Goal: Task Accomplishment & Management: Manage account settings

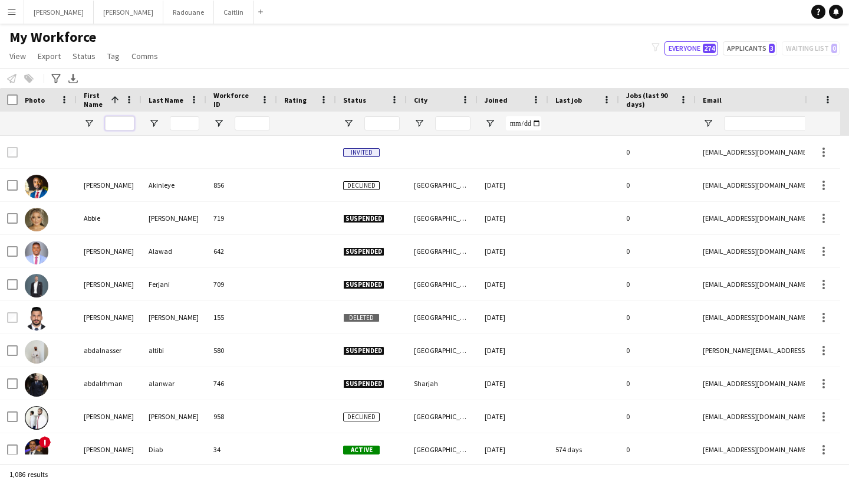
click at [120, 125] on input "First Name Filter Input" at bounding box center [119, 123] width 29 height 14
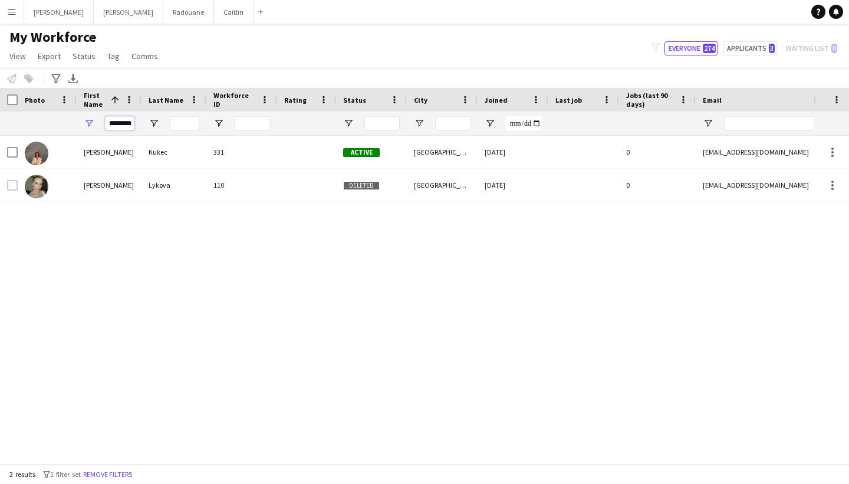
type input "********"
drag, startPoint x: 134, startPoint y: 176, endPoint x: 130, endPoint y: 186, distance: 11.2
click at [130, 186] on div "[PERSON_NAME]" at bounding box center [109, 185] width 65 height 32
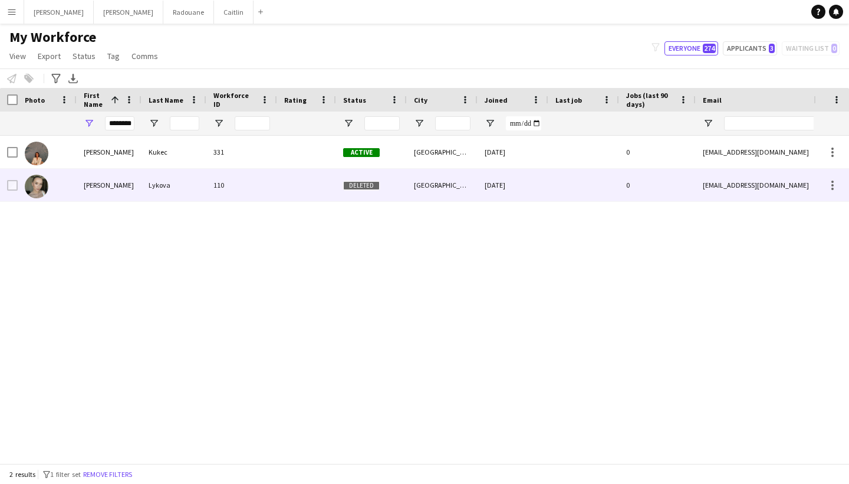
click at [130, 186] on div "[PERSON_NAME]" at bounding box center [109, 185] width 65 height 32
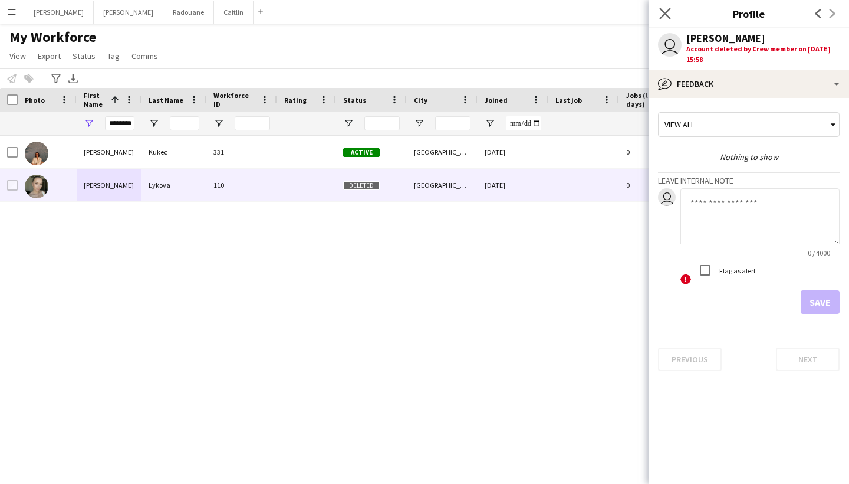
click at [659, 18] on app-icon "Close pop-in" at bounding box center [665, 13] width 17 height 17
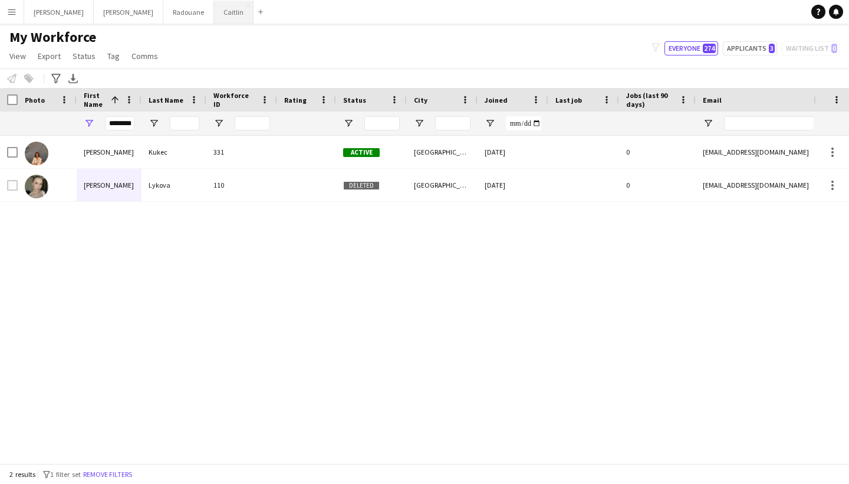
click at [214, 19] on button "[PERSON_NAME]" at bounding box center [234, 12] width 40 height 23
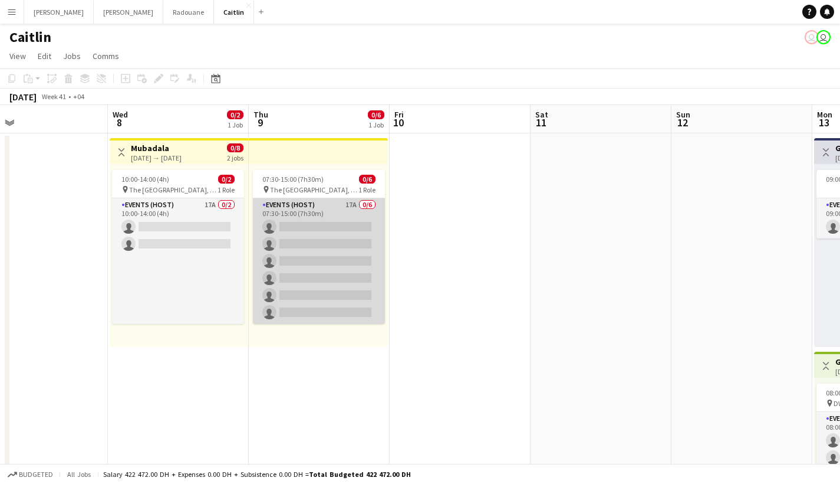
scroll to position [0, 447]
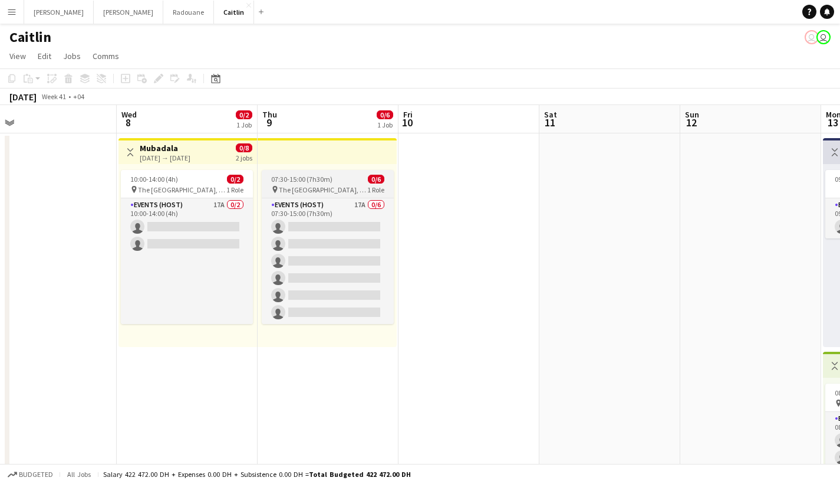
drag, startPoint x: 236, startPoint y: 216, endPoint x: 344, endPoint y: 189, distance: 111.1
click at [236, 216] on app-card-role "Events (Host) 17A 0/2 10:00-14:00 (4h) single-neutral-actions single-neutral-ac…" at bounding box center [187, 261] width 132 height 126
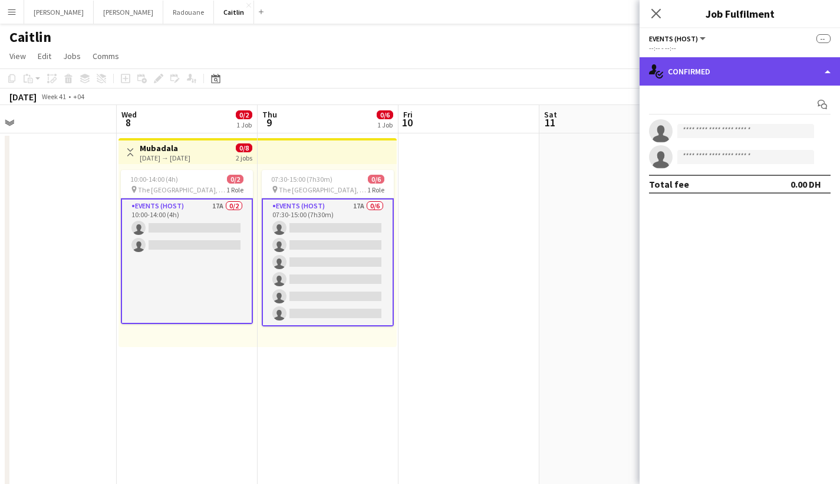
click at [681, 84] on div "single-neutral-actions-check-2 Confirmed" at bounding box center [740, 71] width 200 height 28
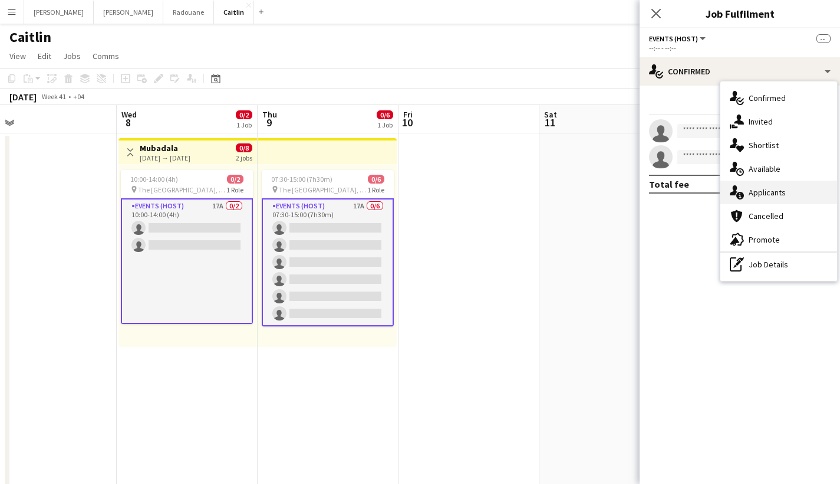
click at [764, 193] on span "Applicants" at bounding box center [767, 192] width 37 height 11
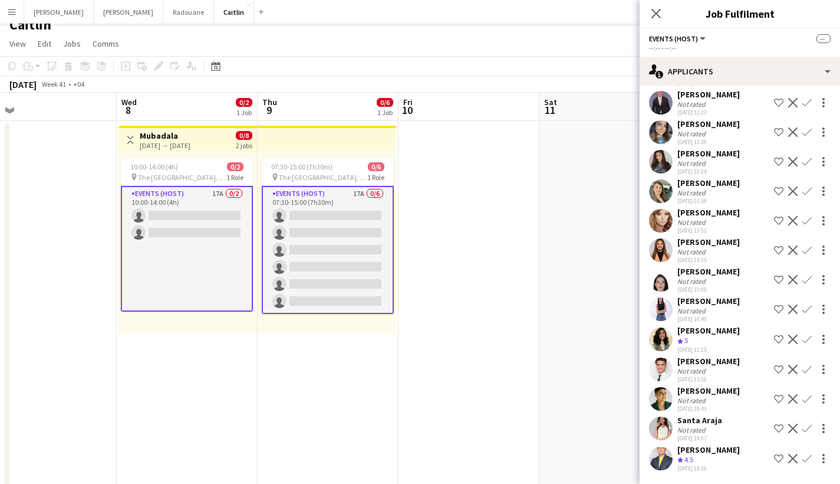
scroll to position [15, 0]
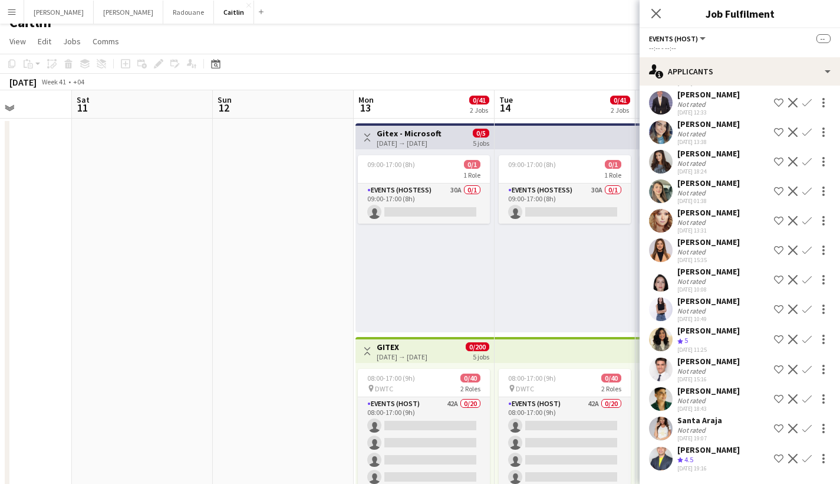
drag, startPoint x: 589, startPoint y: 241, endPoint x: 199, endPoint y: 237, distance: 390.4
click at [202, 238] on app-calendar-viewport "Tue 7 Wed 8 0/2 1 Job Thu 9 0/6 1 Job Fri 10 Sat 11 Sun 12 Mon 13 0/41 2 Jobs T…" at bounding box center [420, 320] width 840 height 460
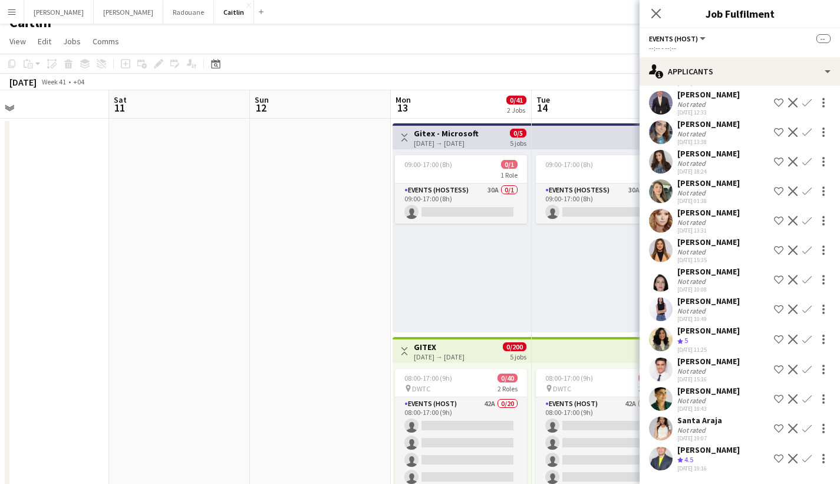
drag, startPoint x: 445, startPoint y: 195, endPoint x: 114, endPoint y: 228, distance: 331.9
click at [114, 228] on app-calendar-viewport "Tue 7 Wed 8 0/2 1 Job Thu 9 0/6 1 Job Fri 10 Sat 11 Sun 12 Mon 13 0/41 2 Jobs T…" at bounding box center [420, 320] width 840 height 460
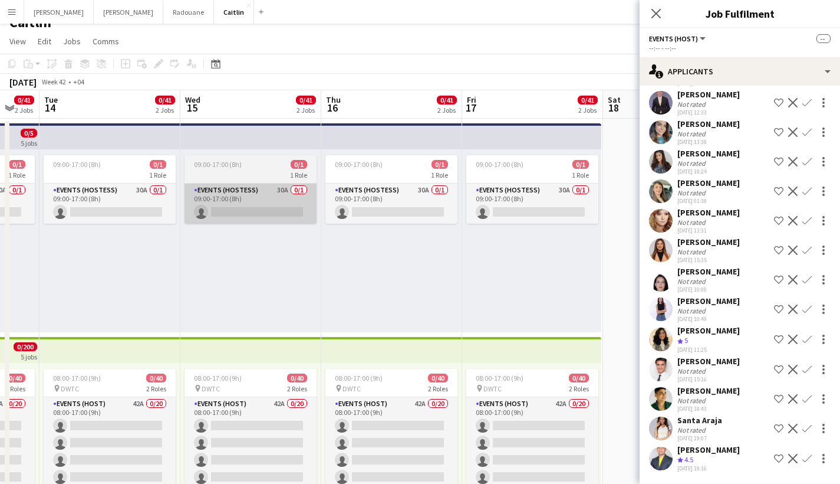
drag, startPoint x: 492, startPoint y: 188, endPoint x: 157, endPoint y: 192, distance: 335.5
click at [140, 205] on app-calendar-viewport "Sat 11 Sun 12 Mon 13 0/41 2 Jobs Tue 14 0/41 2 Jobs Wed 15 0/41 2 Jobs Thu 16 0…" at bounding box center [420, 320] width 840 height 460
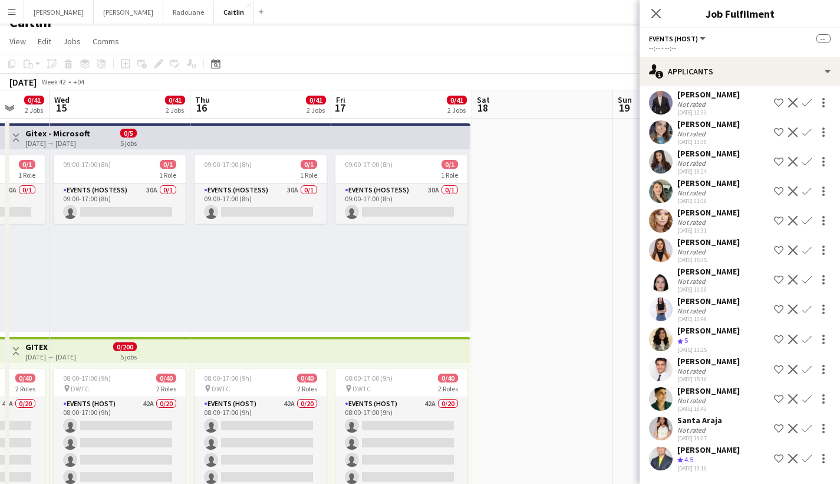
drag, startPoint x: 521, startPoint y: 158, endPoint x: 156, endPoint y: 200, distance: 367.4
click at [155, 200] on app-calendar-viewport "Sun 12 Mon 13 0/41 2 Jobs Tue 14 0/41 2 Jobs Wed 15 0/41 2 Jobs Thu 16 0/41 2 J…" at bounding box center [420, 320] width 840 height 460
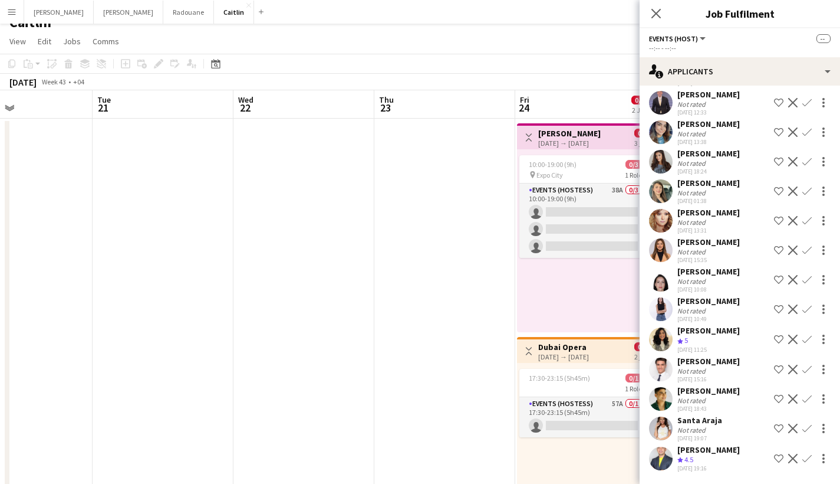
drag, startPoint x: 509, startPoint y: 167, endPoint x: 452, endPoint y: 157, distance: 58.6
click at [110, 182] on app-calendar-viewport "Fri 17 0/41 2 Jobs Sat 18 Sun 19 Mon 20 Tue 21 Wed 22 Thu 23 Fri 24 0/4 2 Jobs …" at bounding box center [420, 320] width 840 height 460
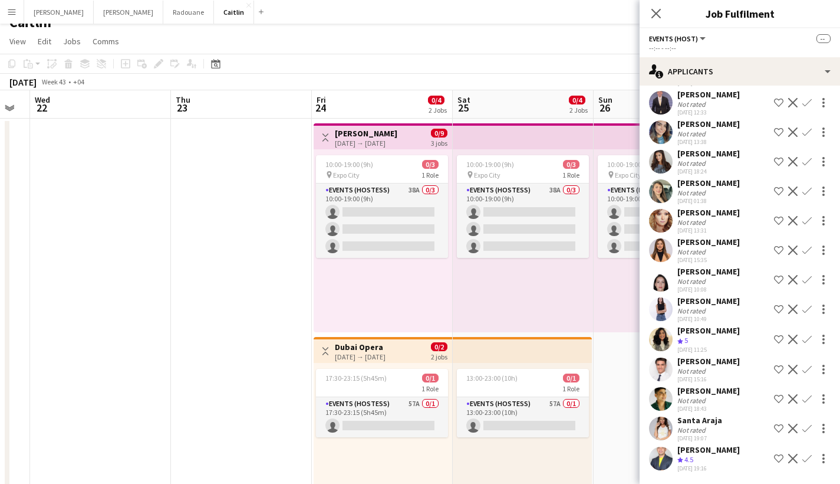
drag, startPoint x: 509, startPoint y: 173, endPoint x: 139, endPoint y: 165, distance: 370.4
click at [139, 165] on app-calendar-viewport "Sun 19 Mon 20 Tue 21 Wed 22 Thu 23 Fri 24 0/4 2 Jobs Sat 25 0/4 2 Jobs Sun 26 0…" at bounding box center [420, 320] width 840 height 460
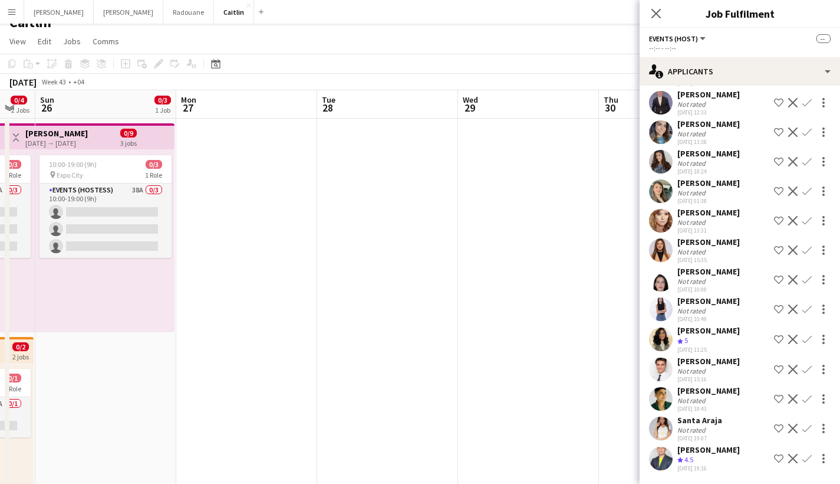
drag, startPoint x: 509, startPoint y: 126, endPoint x: 134, endPoint y: 154, distance: 376.7
click at [138, 157] on app-calendar-viewport "Thu 23 Fri 24 0/4 2 Jobs Sat 25 0/4 2 Jobs Sun 26 0/3 1 Job Mon 27 Tue 28 Wed 2…" at bounding box center [420, 320] width 840 height 460
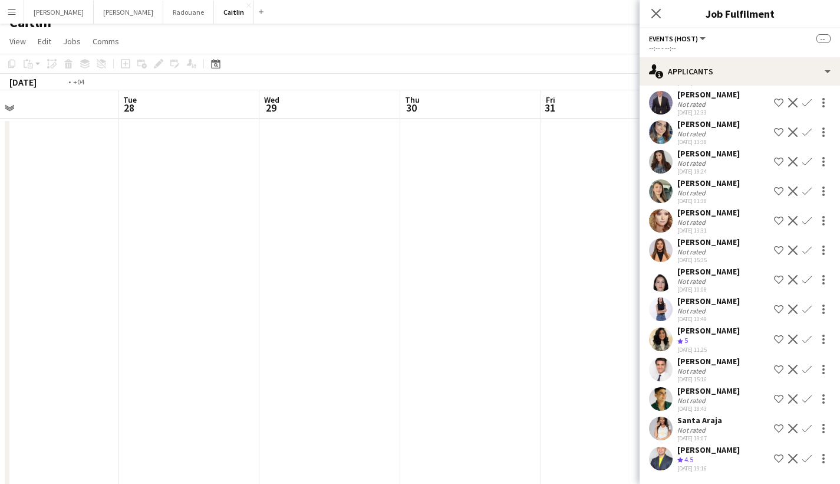
drag, startPoint x: 498, startPoint y: 164, endPoint x: 141, endPoint y: 151, distance: 357.0
click at [139, 153] on app-calendar-viewport "Fri 24 0/4 2 Jobs Sat 25 0/4 2 Jobs Sun 26 0/3 1 Job Mon 27 Tue 28 Wed 29 Thu 3…" at bounding box center [420, 320] width 840 height 460
drag, startPoint x: 542, startPoint y: 134, endPoint x: 150, endPoint y: 125, distance: 392.8
click at [131, 133] on app-calendar-viewport "Sun 26 0/3 1 Job Mon 27 Tue 28 Wed 29 Thu 30 Fri 31 Sat 1 Sun 2 Mon 3 Tue 4 Wed…" at bounding box center [420, 320] width 840 height 460
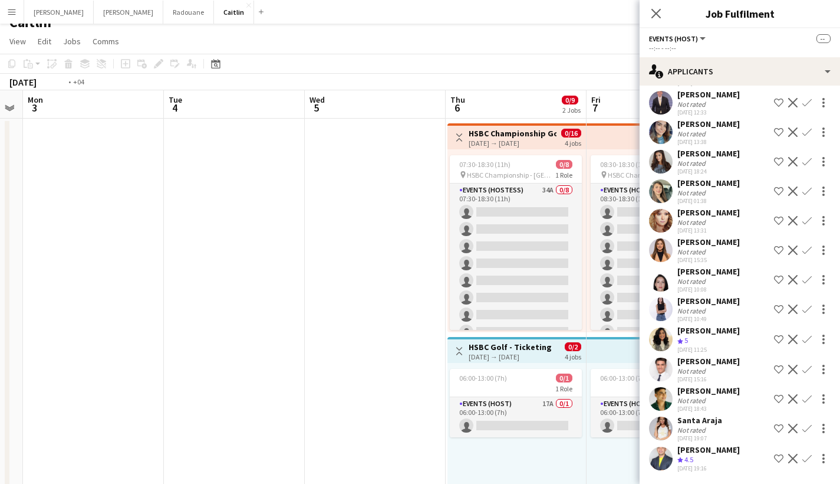
drag, startPoint x: 540, startPoint y: 106, endPoint x: 180, endPoint y: 112, distance: 359.7
click at [165, 124] on app-calendar-viewport "Fri 31 Sat 1 Sun 2 Mon 3 Tue 4 Wed 5 Thu 6 0/9 2 Jobs Fri 7 0/9 2 Jobs Sat 8 2 …" at bounding box center [420, 320] width 840 height 460
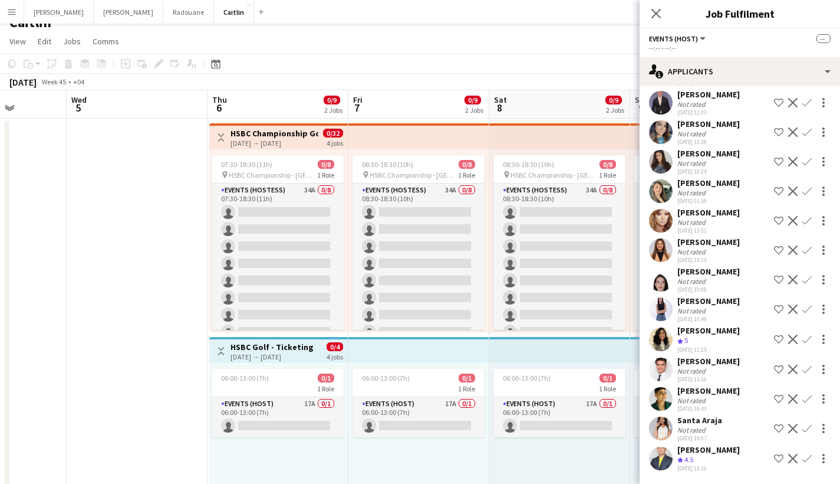
drag, startPoint x: 446, startPoint y: 127, endPoint x: 225, endPoint y: 132, distance: 220.6
click at [225, 132] on app-calendar-viewport "Sun 2 Mon 3 Tue 4 Wed 5 Thu 6 0/9 2 Jobs Fri 7 0/9 2 Jobs Sat 8 0/9 2 Jobs Sun …" at bounding box center [420, 320] width 840 height 460
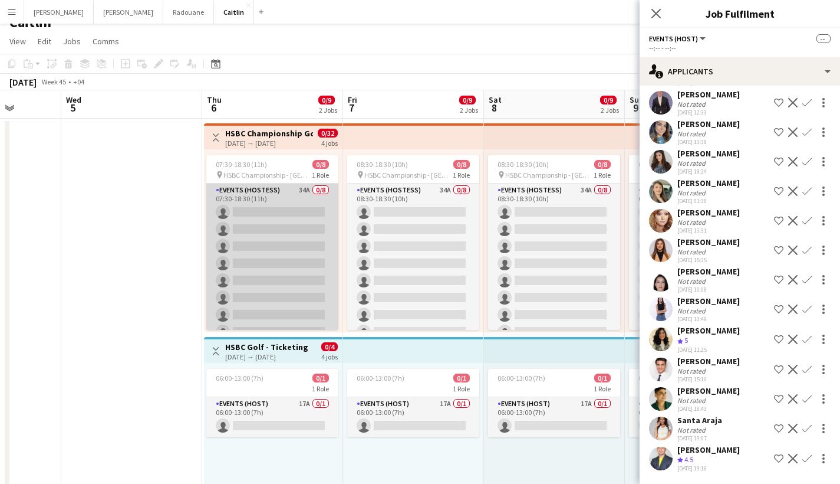
click at [261, 189] on app-card-role "Events (Hostess) 34A 0/8 07:30-18:30 (11h) single-neutral-actions single-neutra…" at bounding box center [272, 263] width 132 height 160
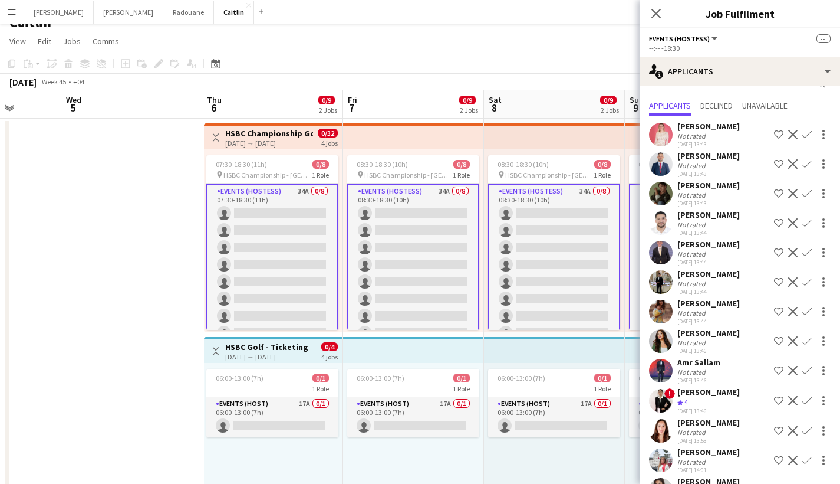
scroll to position [216, 0]
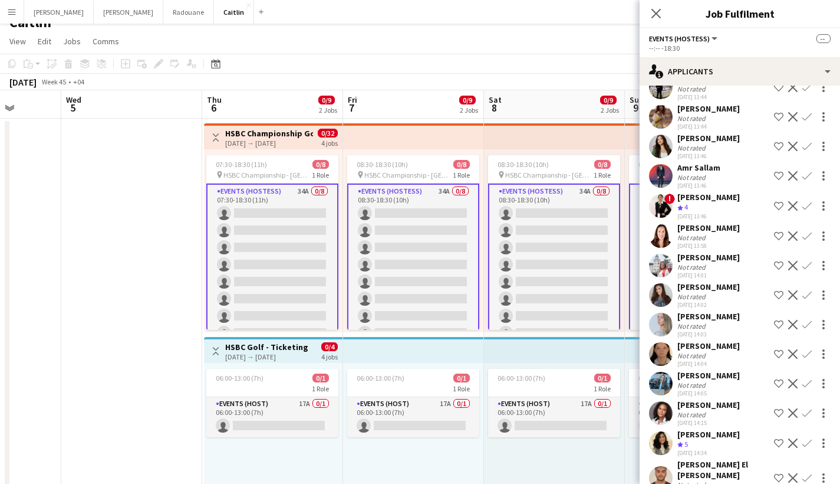
click at [703, 153] on div "[DATE] 13:46" at bounding box center [708, 156] width 63 height 8
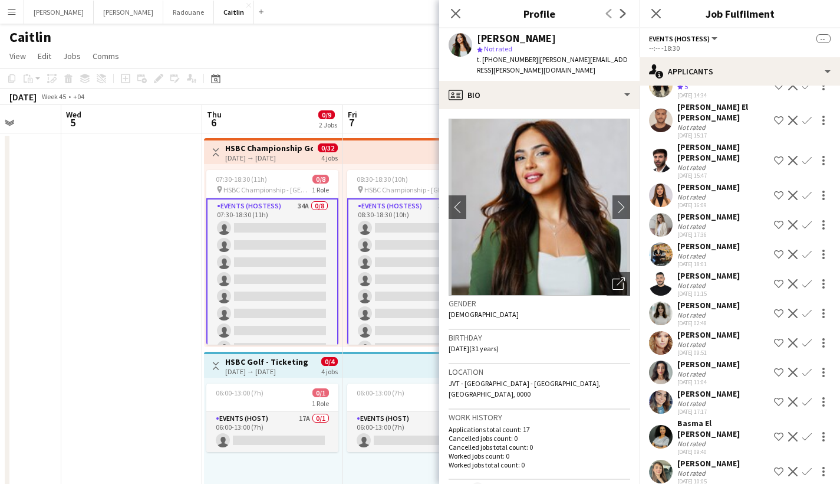
scroll to position [575, 0]
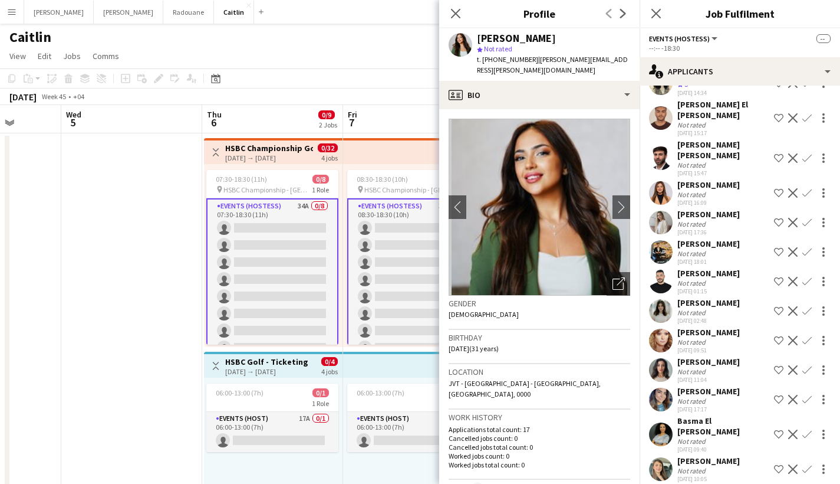
click at [674, 209] on div "[PERSON_NAME] Not rated [DATE] 17:36 Shortlist crew Decline Confirm" at bounding box center [740, 222] width 200 height 27
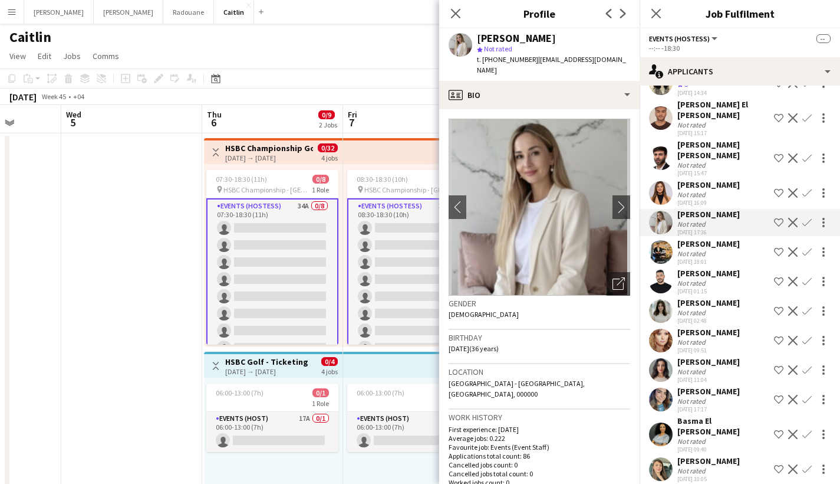
click at [688, 455] on div "[PERSON_NAME]" at bounding box center [708, 460] width 63 height 11
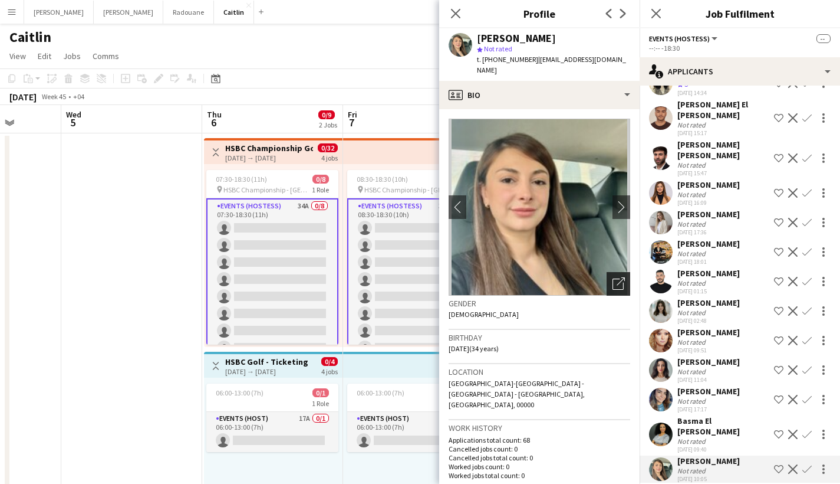
click at [615, 280] on div "Open photos pop-in" at bounding box center [619, 284] width 24 height 24
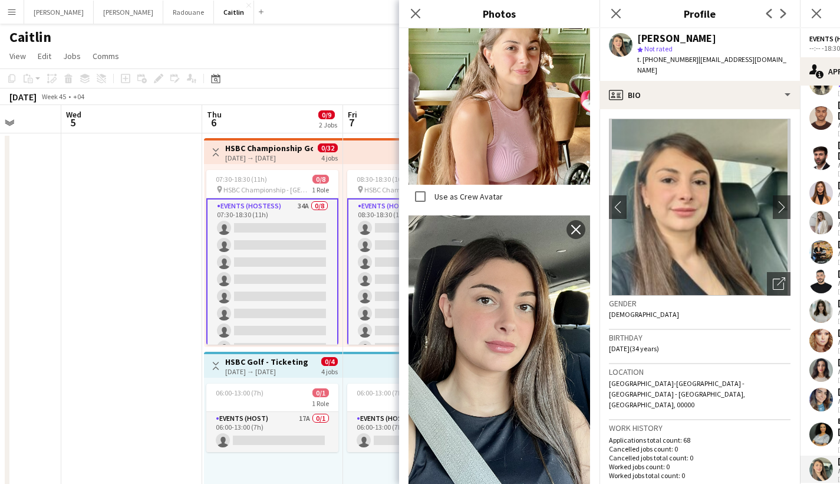
scroll to position [2840, 0]
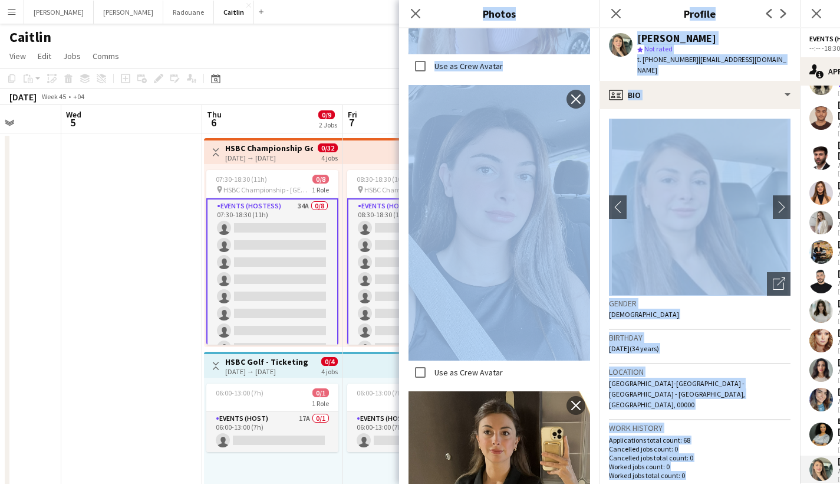
drag, startPoint x: 612, startPoint y: 13, endPoint x: 523, endPoint y: 150, distance: 163.2
click at [524, 149] on body "Menu Boards Boards Boards All jobs Status Workforce Workforce My Workforce Recr…" at bounding box center [420, 292] width 840 height 585
click at [522, 151] on img at bounding box center [500, 222] width 182 height 275
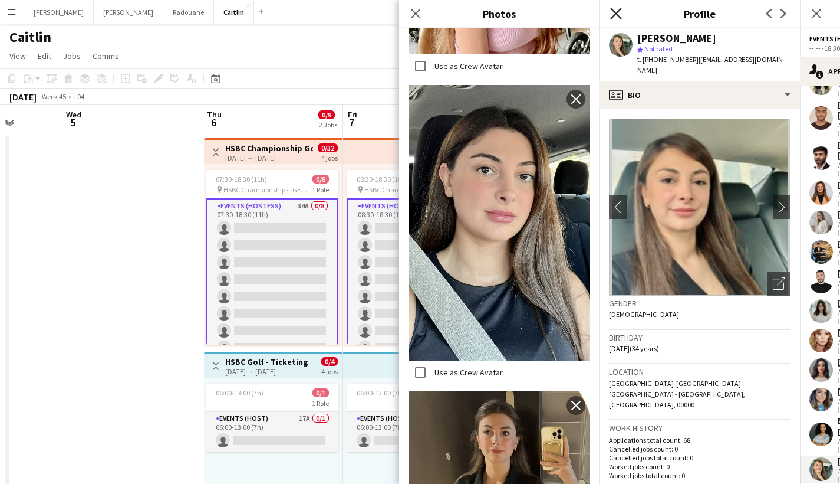
click at [618, 14] on icon "Close pop-in" at bounding box center [615, 13] width 11 height 11
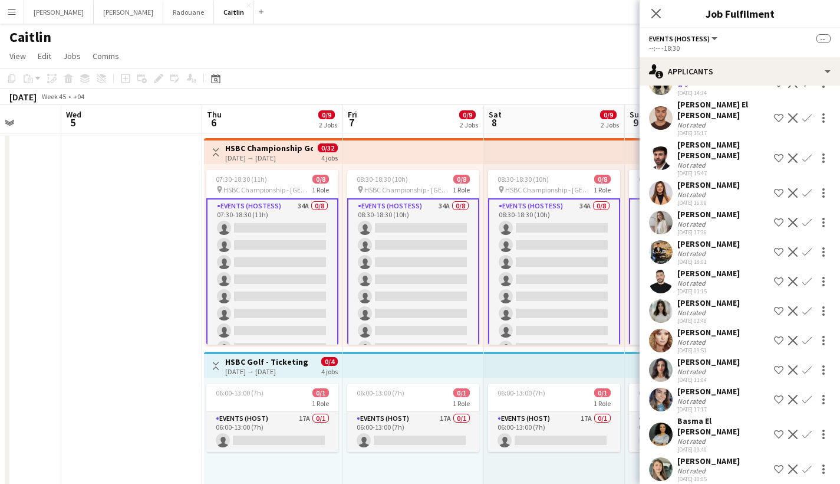
scroll to position [594, 0]
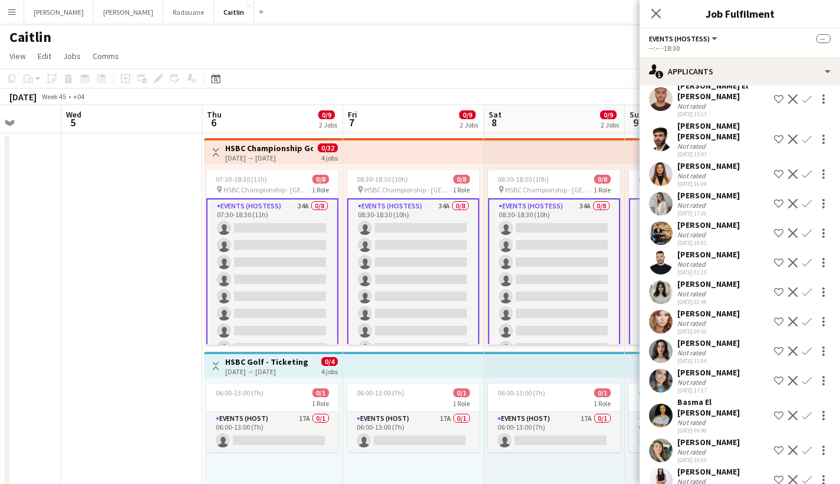
click at [725, 436] on div "[PERSON_NAME]" at bounding box center [708, 441] width 63 height 11
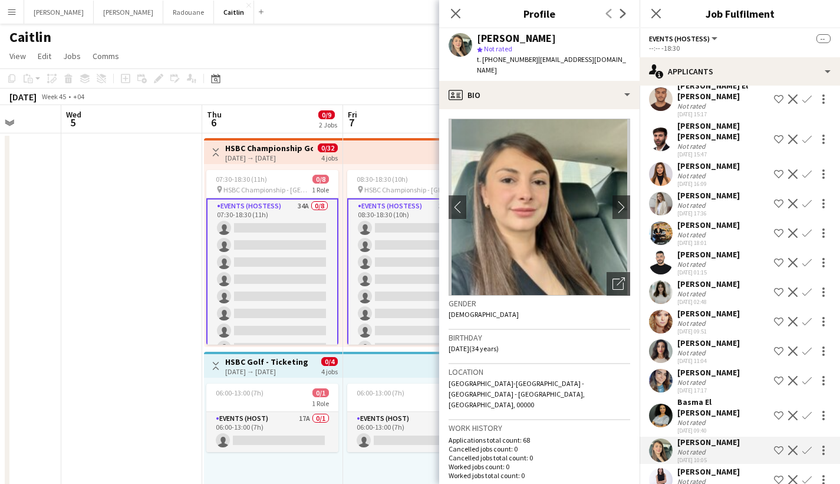
scroll to position [350, 0]
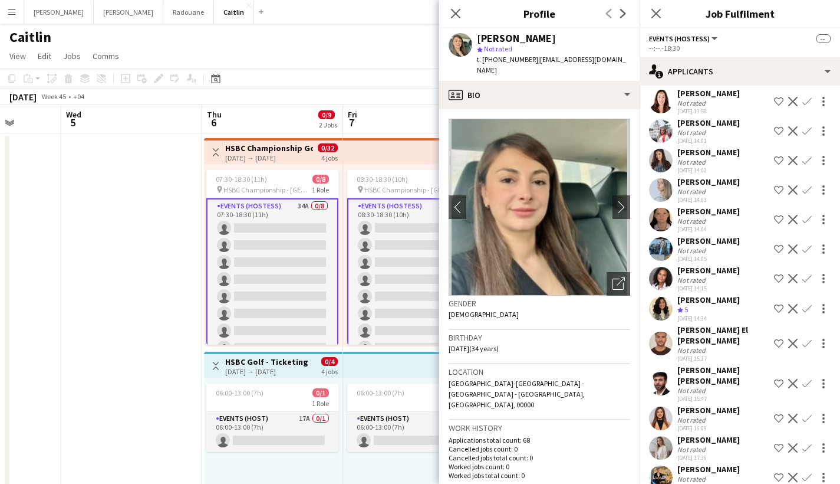
click at [699, 281] on div "Not rated" at bounding box center [692, 279] width 31 height 9
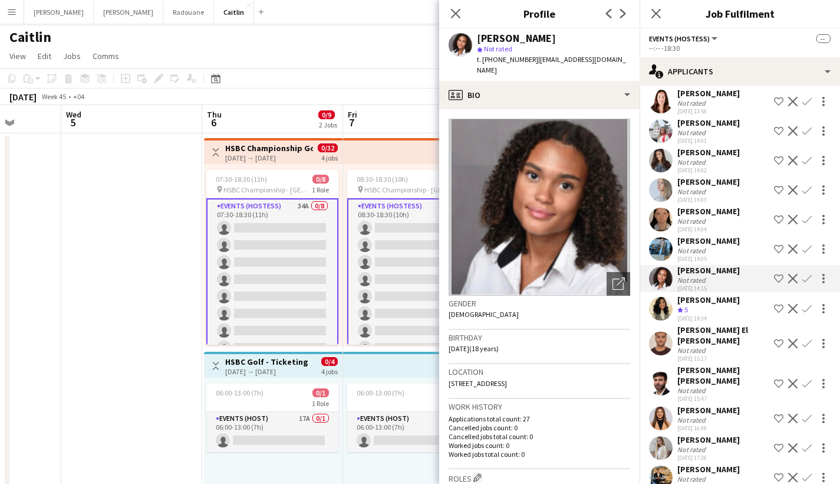
scroll to position [232, 0]
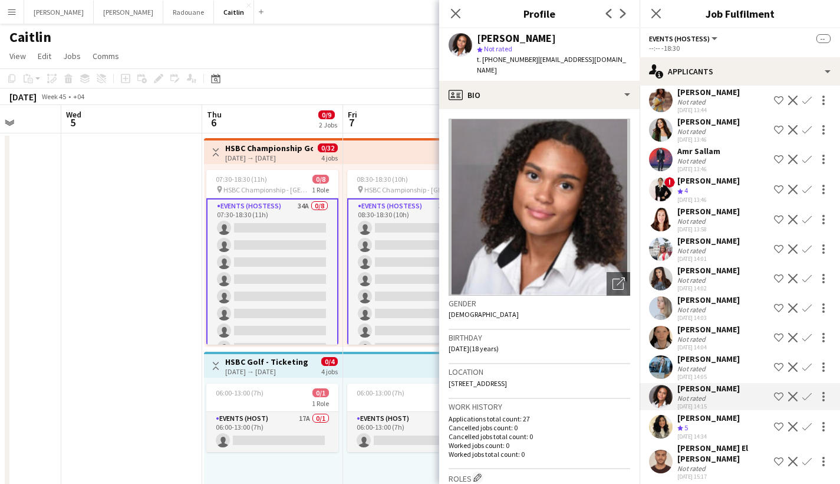
click at [711, 219] on div "Not rated" at bounding box center [708, 220] width 63 height 9
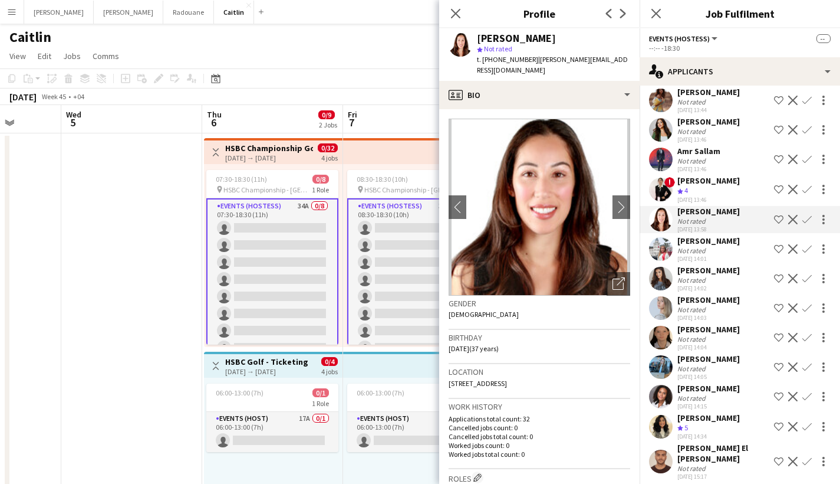
scroll to position [136, 0]
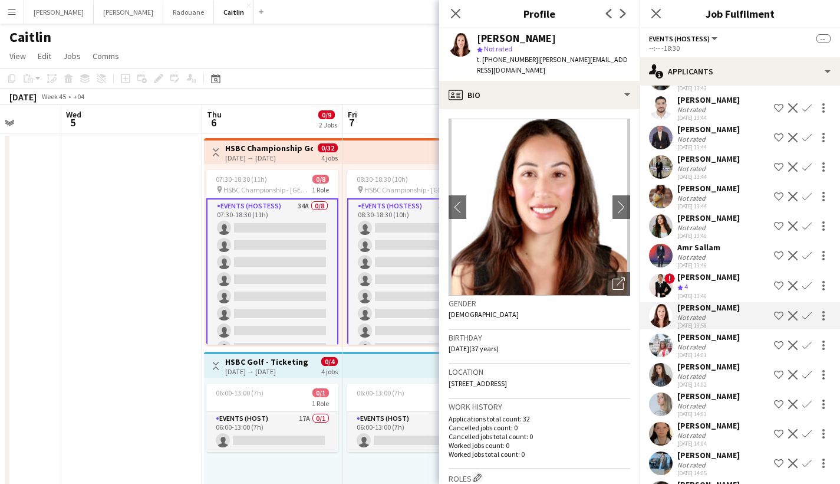
click at [711, 219] on div "[PERSON_NAME]" at bounding box center [708, 217] width 63 height 11
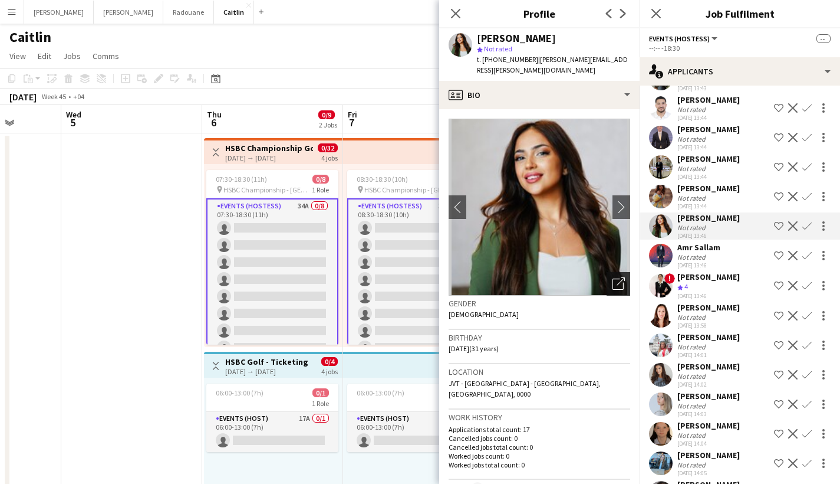
click at [607, 272] on div "Open photos pop-in" at bounding box center [619, 284] width 24 height 24
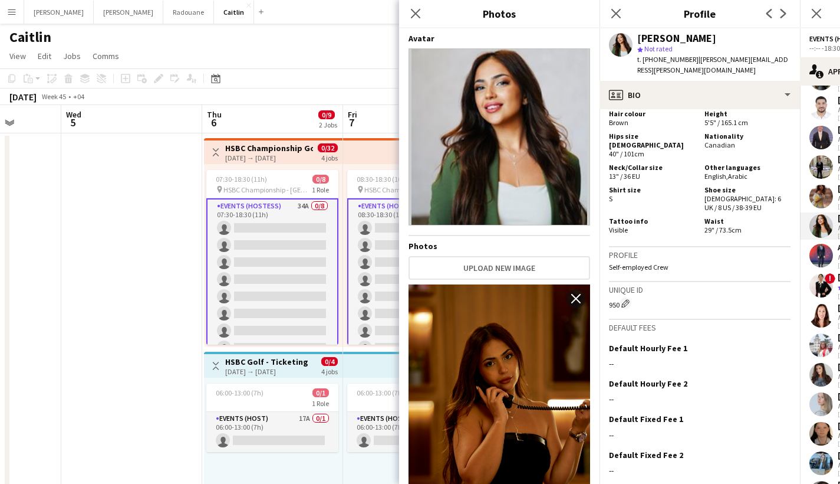
scroll to position [414, 0]
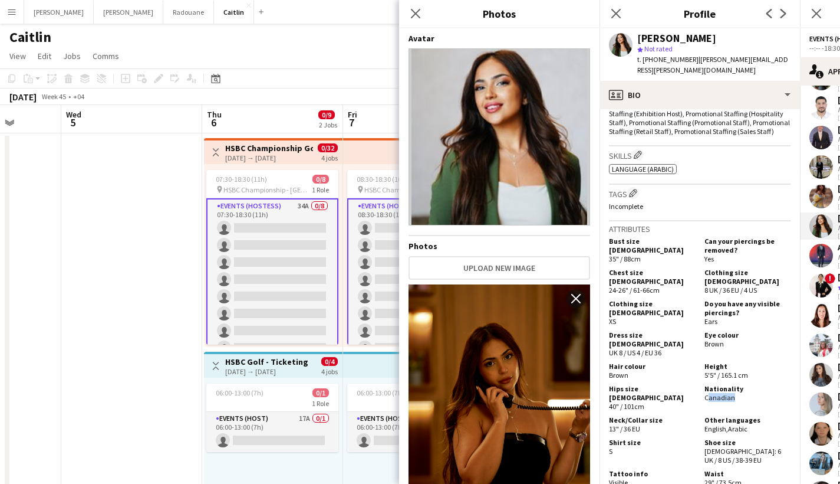
drag, startPoint x: 723, startPoint y: 367, endPoint x: 699, endPoint y: 365, distance: 24.8
click at [700, 384] on div "Nationality [DEMOGRAPHIC_DATA]" at bounding box center [745, 397] width 91 height 27
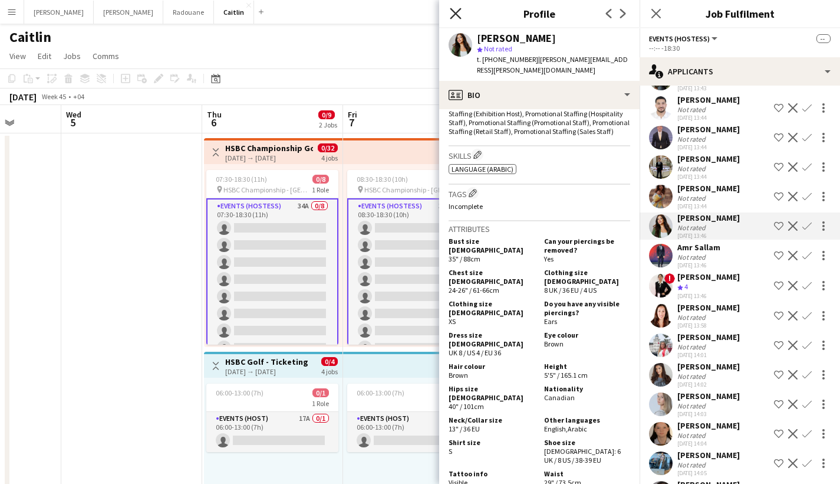
click at [455, 14] on icon at bounding box center [455, 13] width 11 height 11
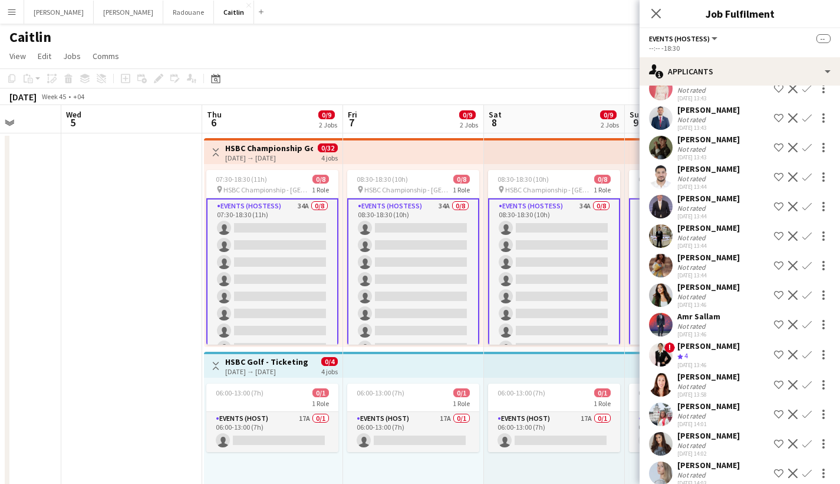
scroll to position [45, 0]
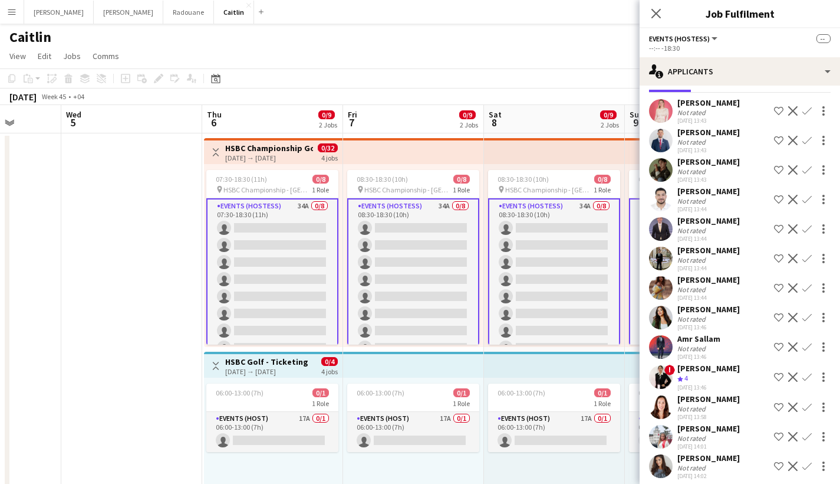
click at [731, 106] on div "[PERSON_NAME]" at bounding box center [708, 102] width 63 height 11
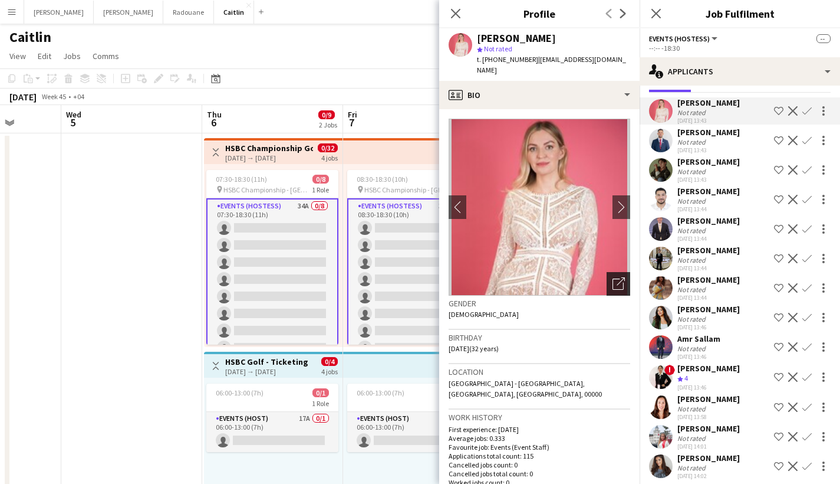
click at [613, 277] on icon "Open photos pop-in" at bounding box center [619, 283] width 12 height 12
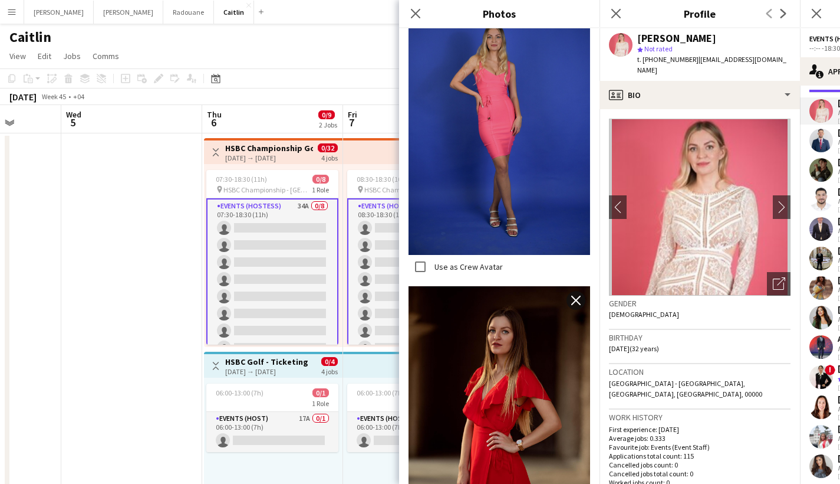
scroll to position [843, 0]
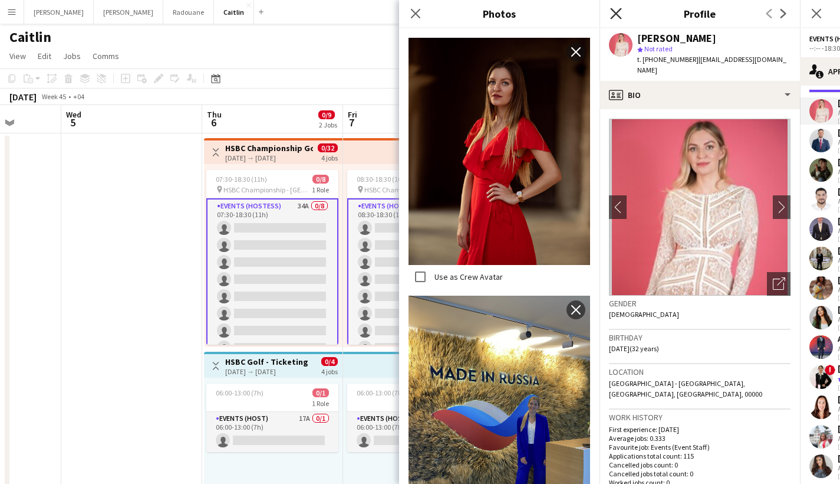
click at [614, 15] on icon "Close pop-in" at bounding box center [615, 13] width 11 height 11
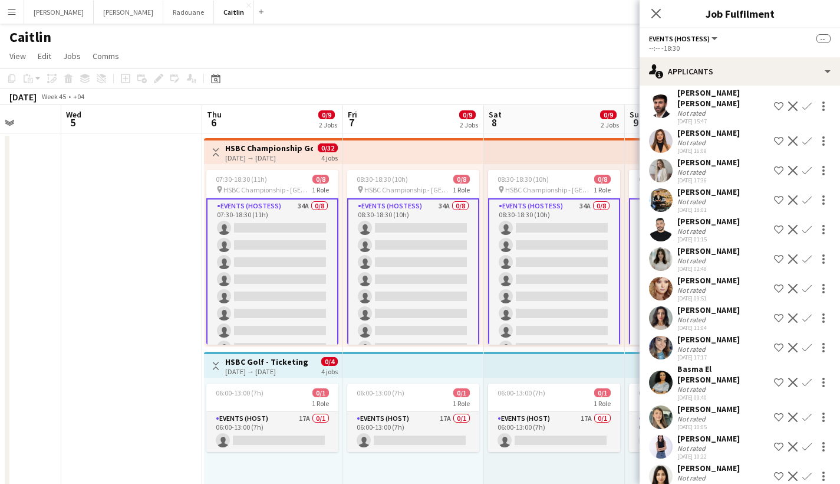
scroll to position [646, 0]
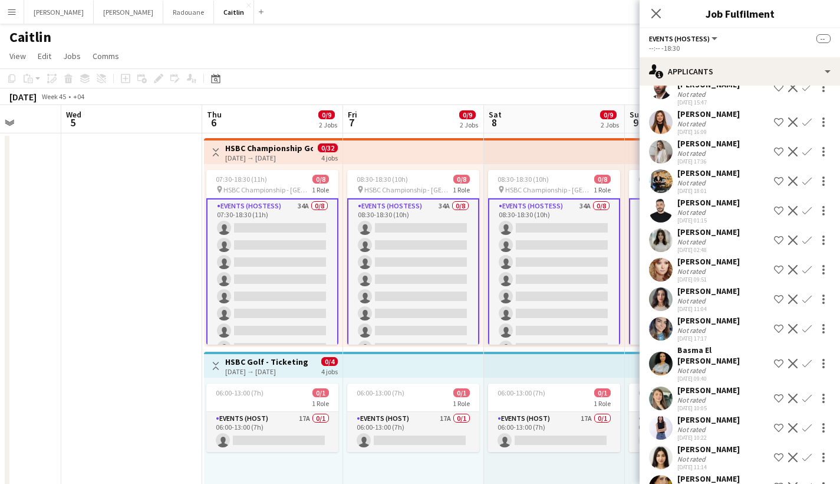
click at [726, 414] on div "[PERSON_NAME]" at bounding box center [708, 419] width 63 height 11
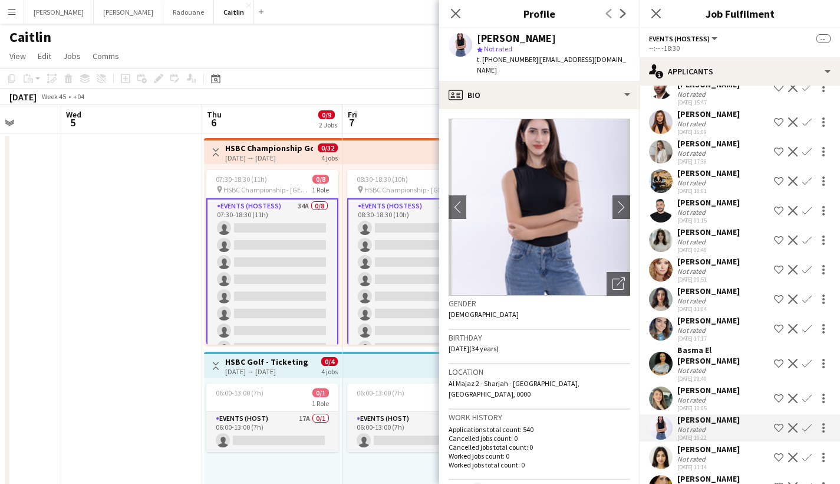
click at [730, 157] on div "[DATE] 17:36" at bounding box center [708, 161] width 63 height 8
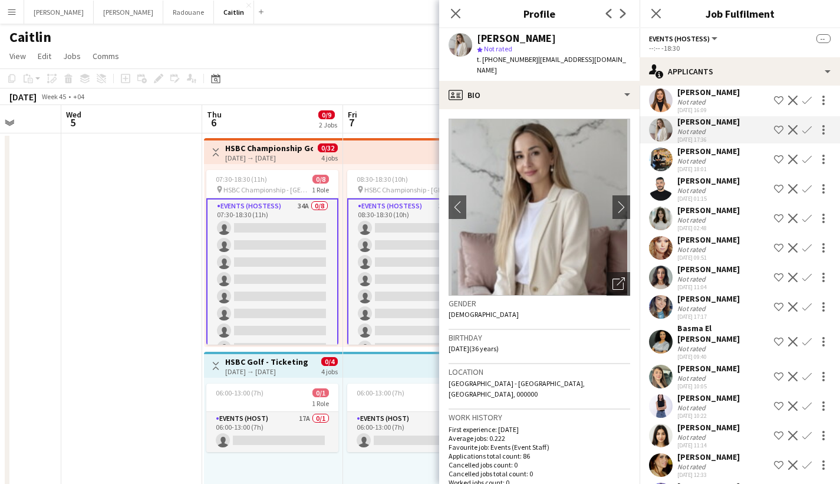
scroll to position [669, 0]
click at [716, 244] on div "Not rated" at bounding box center [708, 248] width 63 height 9
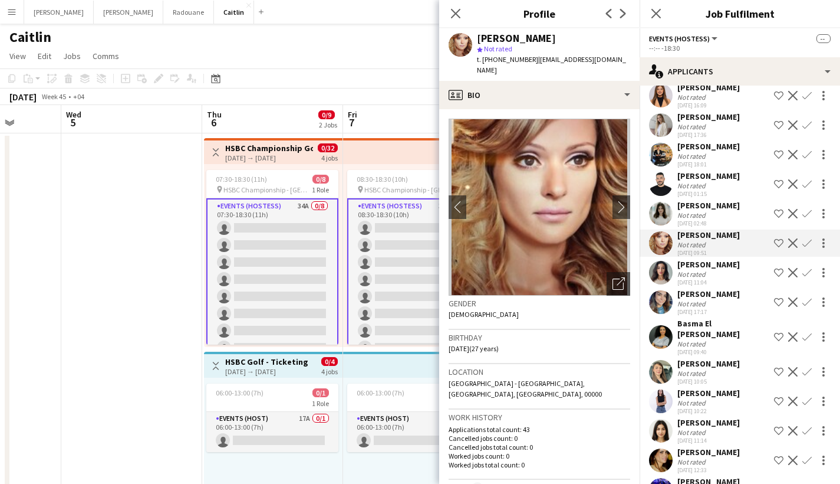
scroll to position [672, 0]
click at [613, 277] on icon "Open photos pop-in" at bounding box center [619, 283] width 12 height 12
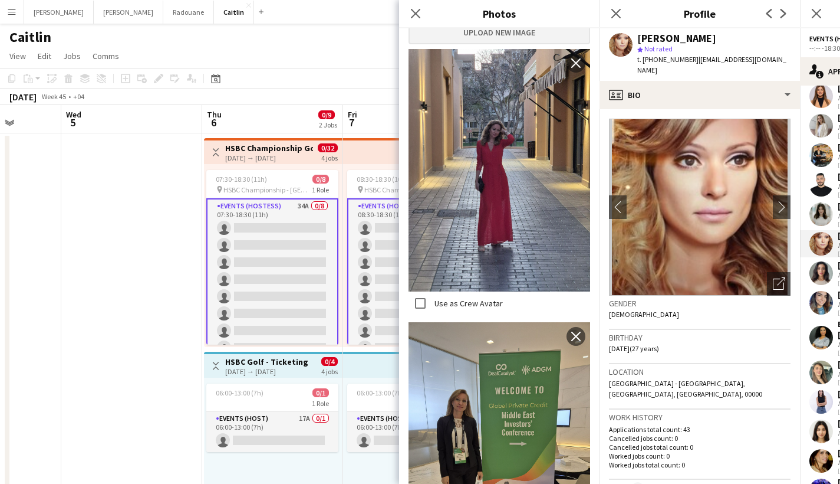
scroll to position [234, 0]
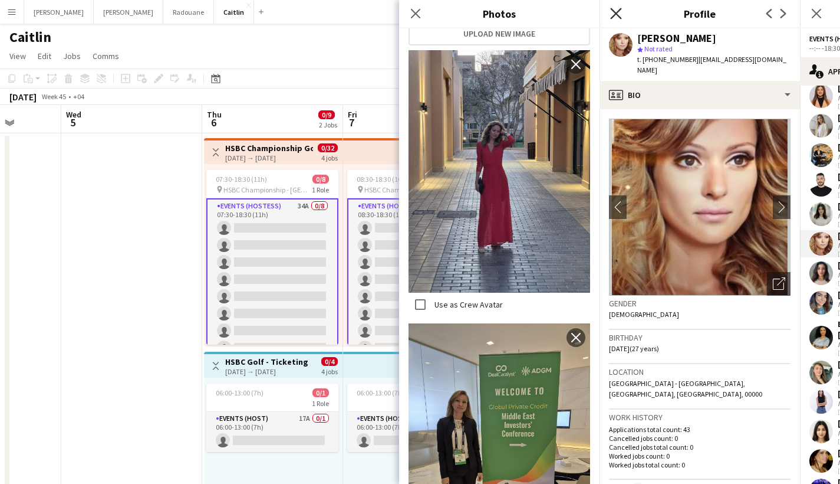
click at [615, 19] on icon "Close pop-in" at bounding box center [615, 13] width 11 height 11
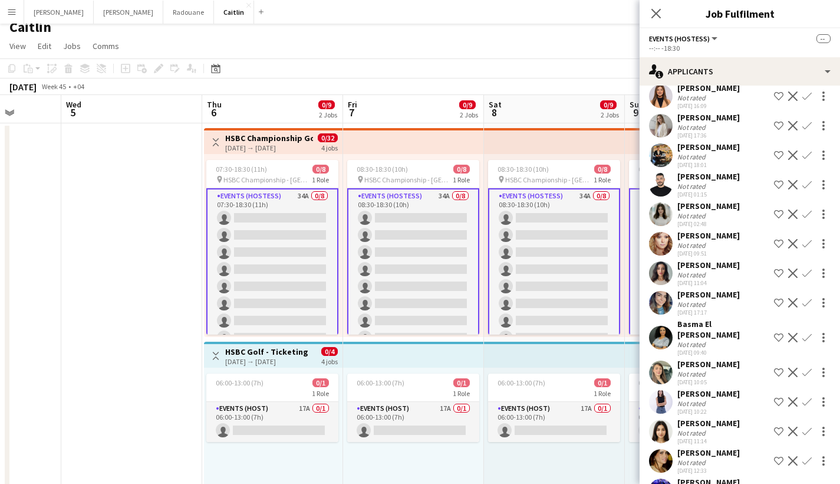
scroll to position [11, 0]
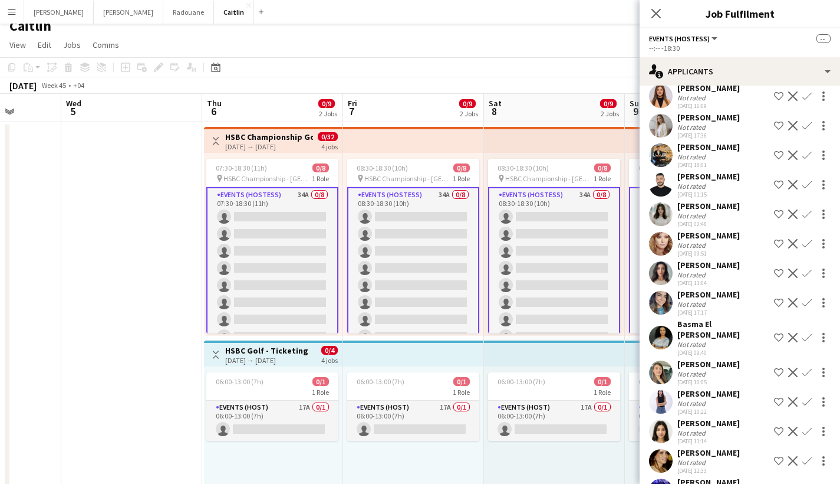
click at [702, 230] on div "[PERSON_NAME]" at bounding box center [708, 235] width 63 height 11
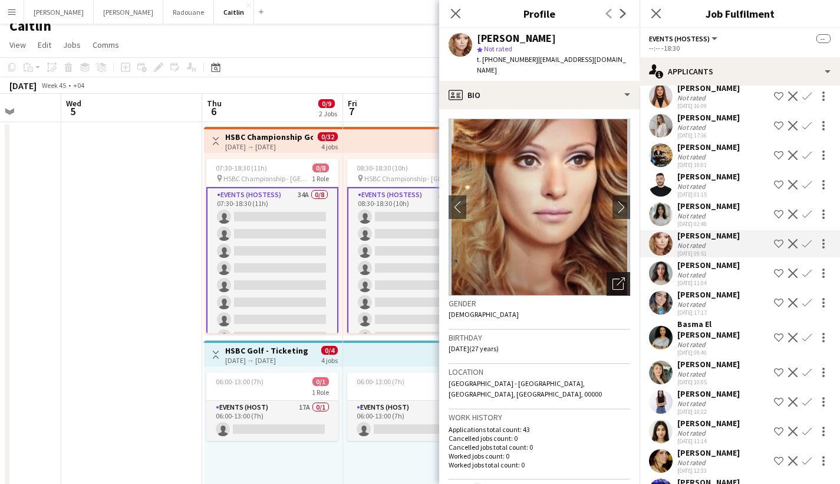
click at [613, 277] on icon "Open photos pop-in" at bounding box center [619, 283] width 12 height 12
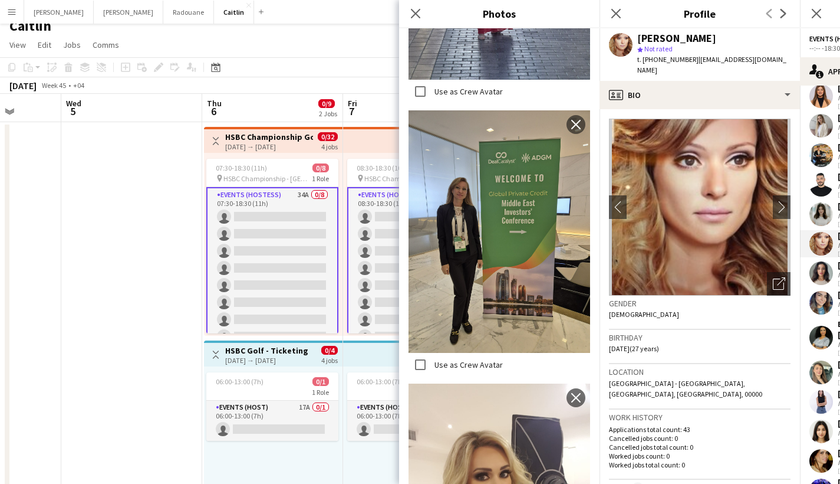
scroll to position [463, 0]
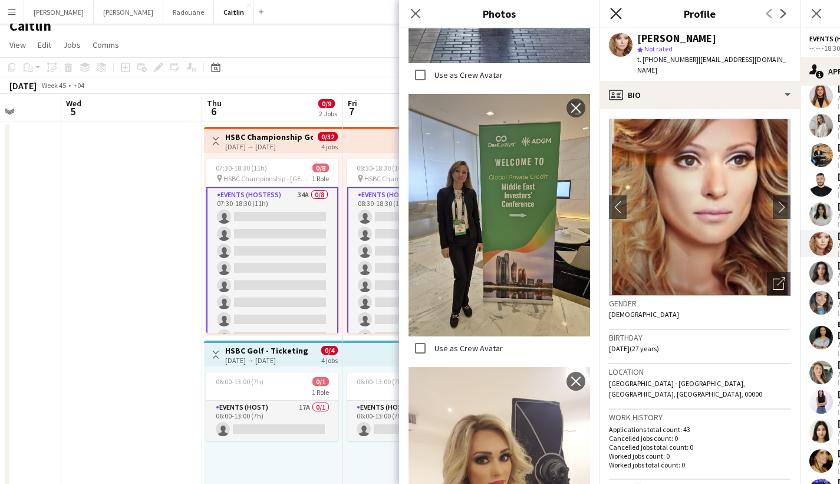
click at [611, 16] on icon "Close pop-in" at bounding box center [615, 13] width 11 height 11
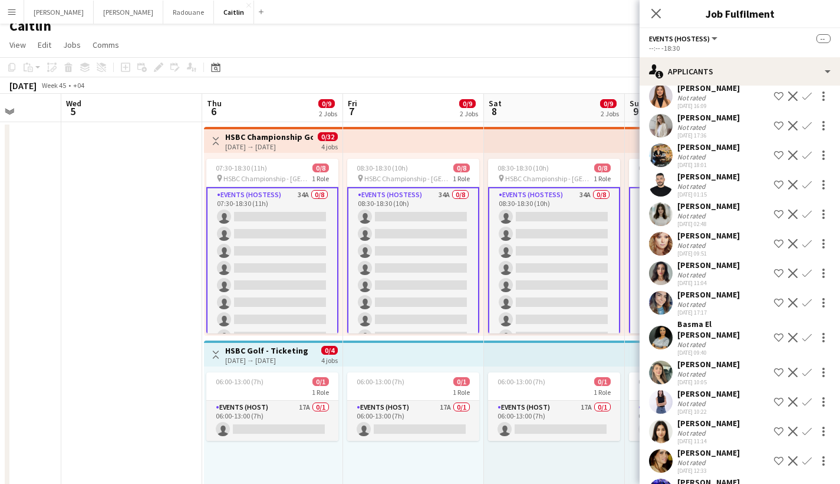
scroll to position [21, 0]
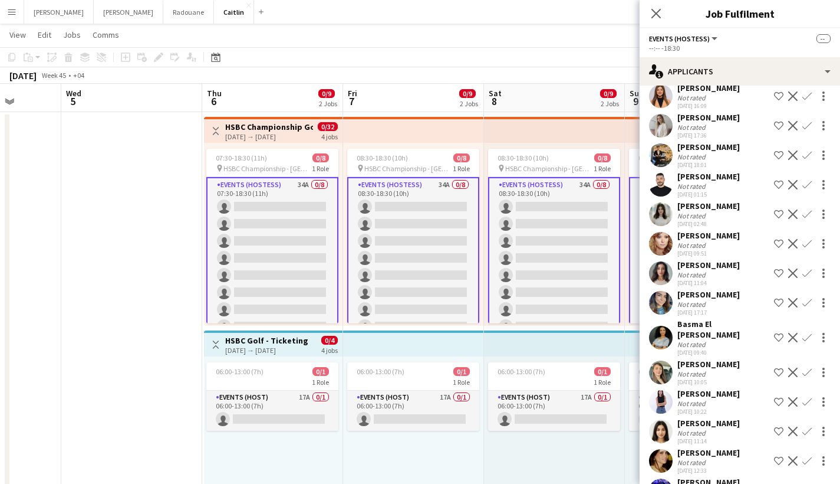
click at [714, 428] on div "Not rated" at bounding box center [708, 432] width 63 height 9
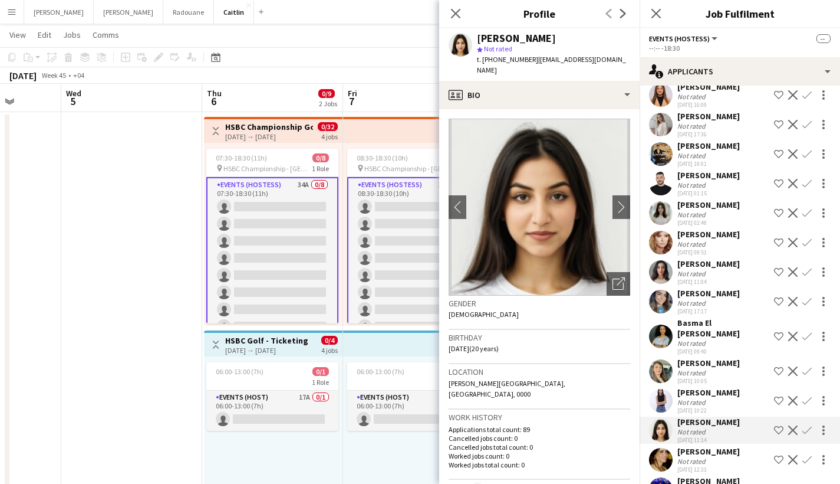
scroll to position [672, 0]
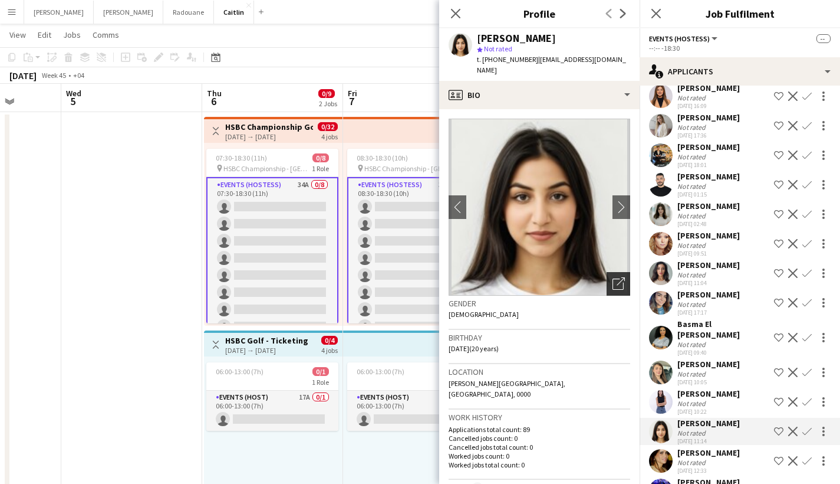
click at [613, 277] on icon "Open photos pop-in" at bounding box center [619, 283] width 12 height 12
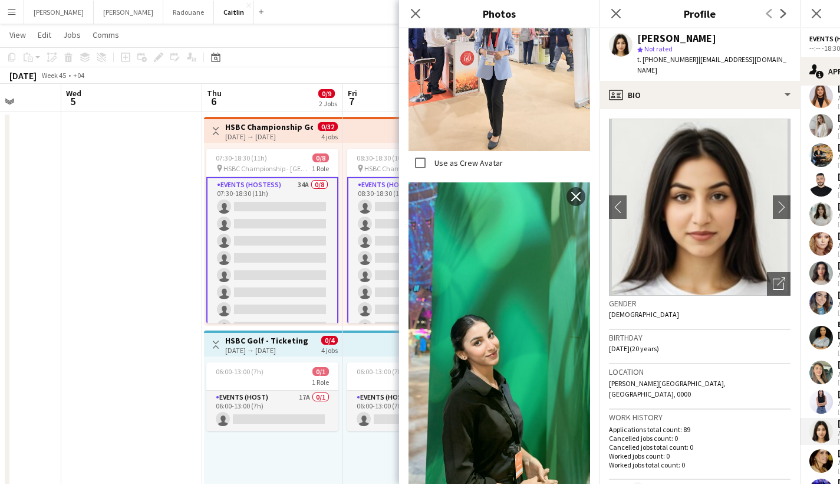
scroll to position [729, 0]
click at [619, 16] on icon at bounding box center [615, 13] width 11 height 11
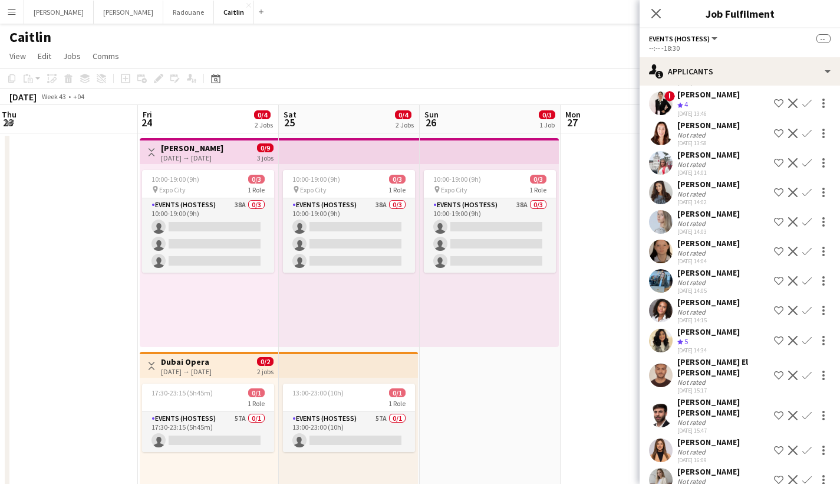
scroll to position [318, 0]
click at [706, 165] on div "Not rated" at bounding box center [692, 164] width 31 height 9
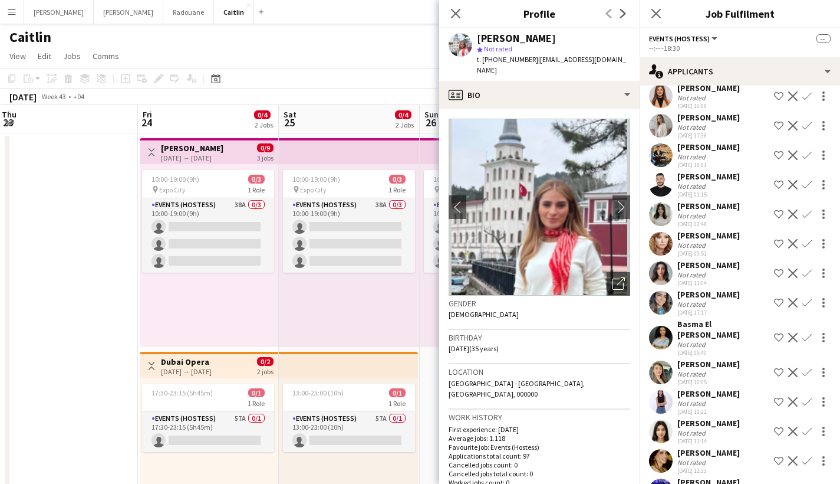
scroll to position [2, 0]
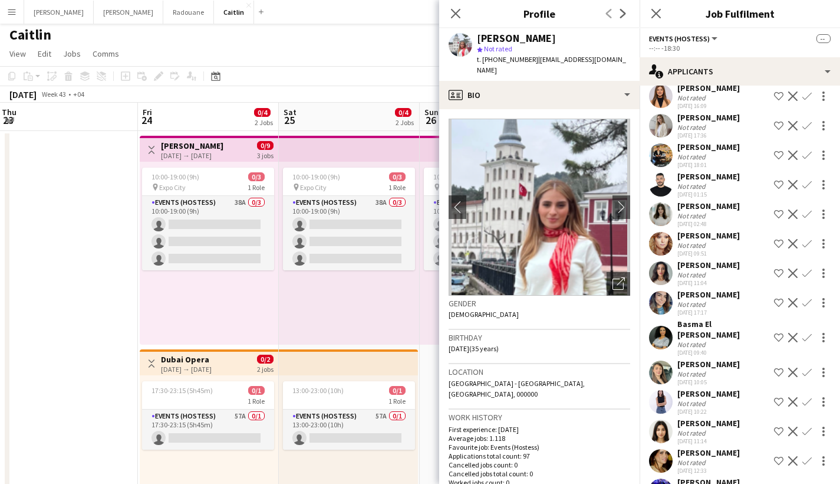
click at [697, 318] on div "Basma El [PERSON_NAME]" at bounding box center [723, 328] width 92 height 21
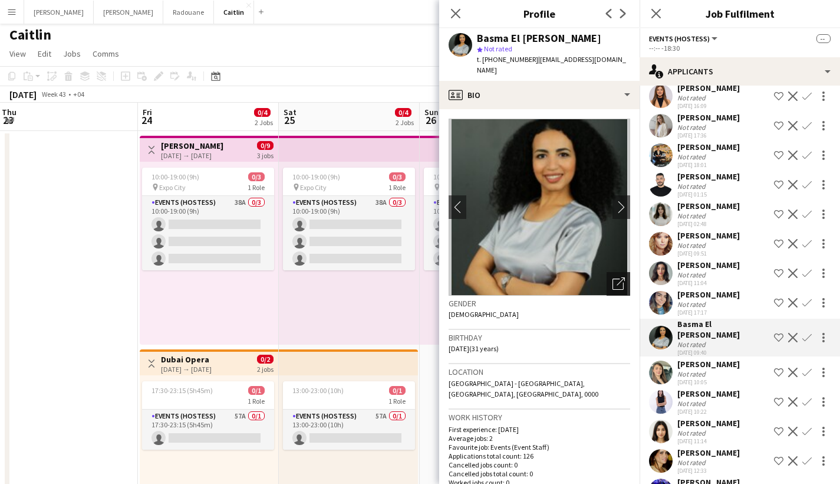
click at [613, 277] on icon "Open photos pop-in" at bounding box center [619, 283] width 12 height 12
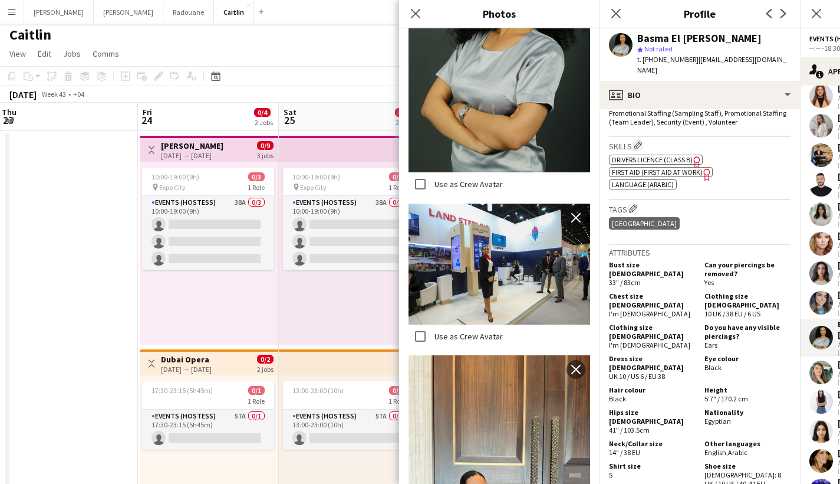
scroll to position [1104, 0]
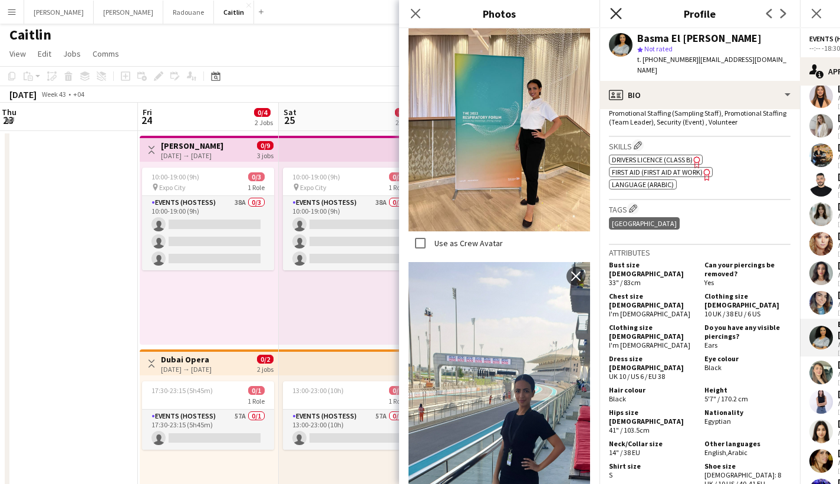
click at [617, 15] on icon at bounding box center [615, 13] width 11 height 11
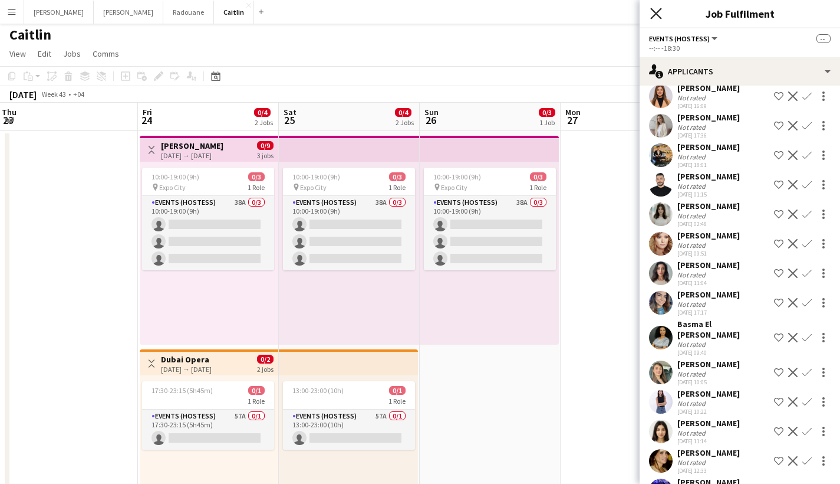
click at [656, 18] on icon "Close pop-in" at bounding box center [655, 13] width 11 height 11
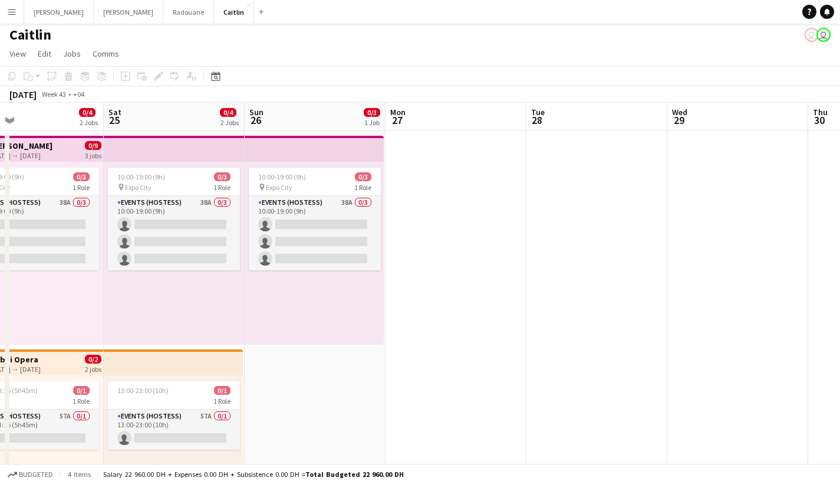
drag, startPoint x: 697, startPoint y: 195, endPoint x: 663, endPoint y: 213, distance: 38.8
click at [663, 213] on app-calendar-viewport "Wed 22 Thu 23 Fri 24 0/4 2 Jobs Sat 25 0/4 2 Jobs Sun 26 0/3 1 Job Mon 27 Tue 2…" at bounding box center [420, 333] width 840 height 460
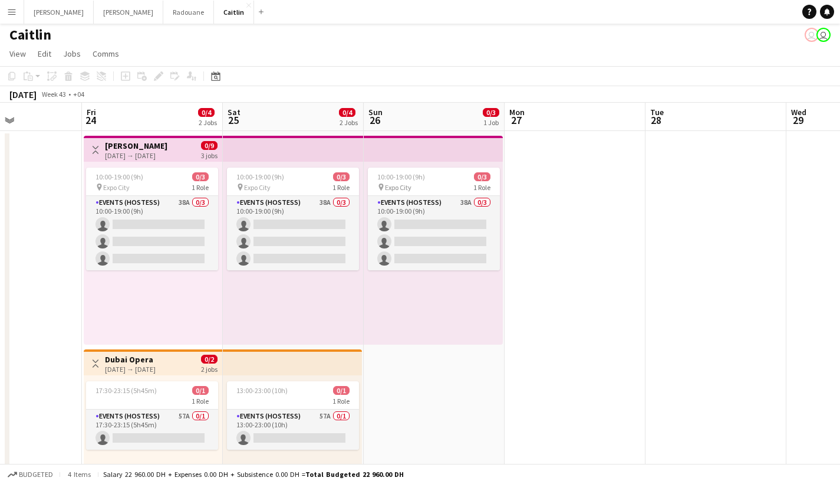
scroll to position [0, 247]
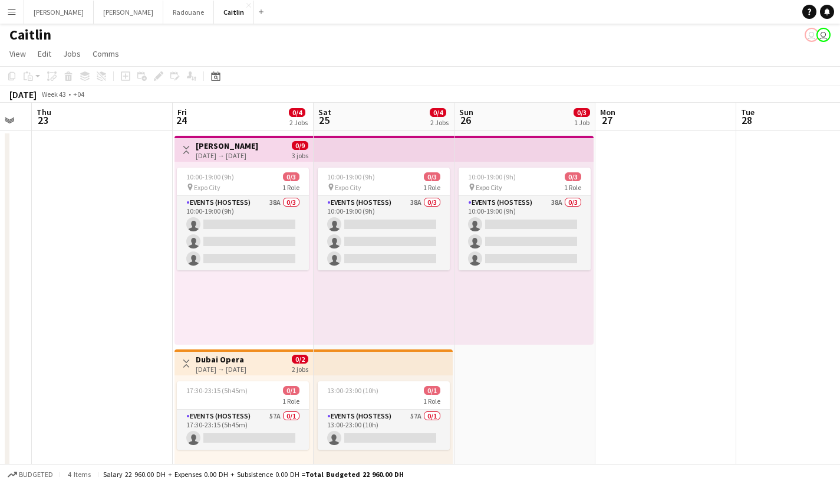
drag, startPoint x: 404, startPoint y: 192, endPoint x: 617, endPoint y: 228, distance: 215.9
click at [617, 228] on app-calendar-viewport "Tue 21 Wed 22 Thu 23 Fri 24 0/4 2 Jobs Sat 25 0/4 2 Jobs Sun 26 0/3 1 Job Mon 2…" at bounding box center [420, 333] width 840 height 460
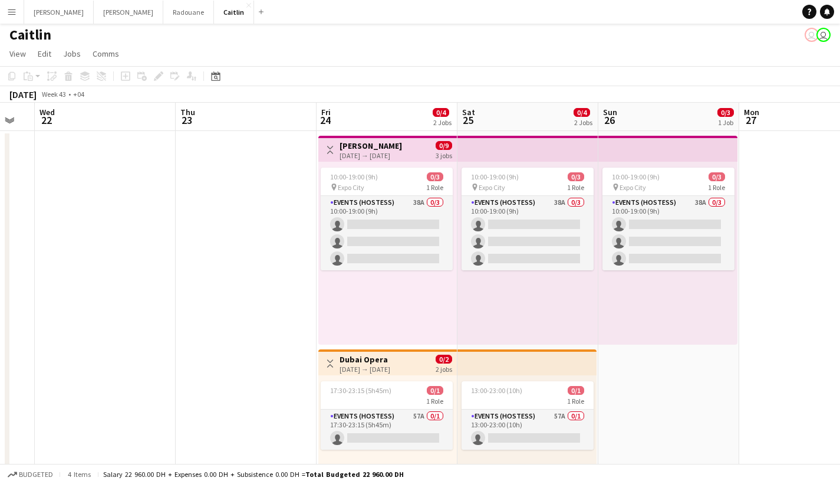
click at [282, 221] on app-date-cell at bounding box center [246, 347] width 141 height 432
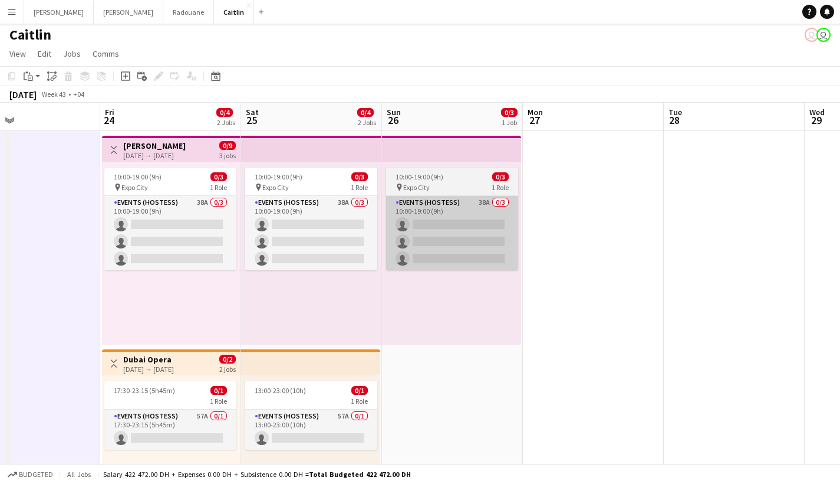
drag, startPoint x: 754, startPoint y: 195, endPoint x: 178, endPoint y: 196, distance: 576.1
click at [208, 205] on app-calendar-viewport "Mon 20 Tue 21 Wed 22 Thu 23 Fri 24 0/4 2 Jobs Sat 25 0/4 2 Jobs Sun 26 0/3 1 Jo…" at bounding box center [420, 333] width 840 height 460
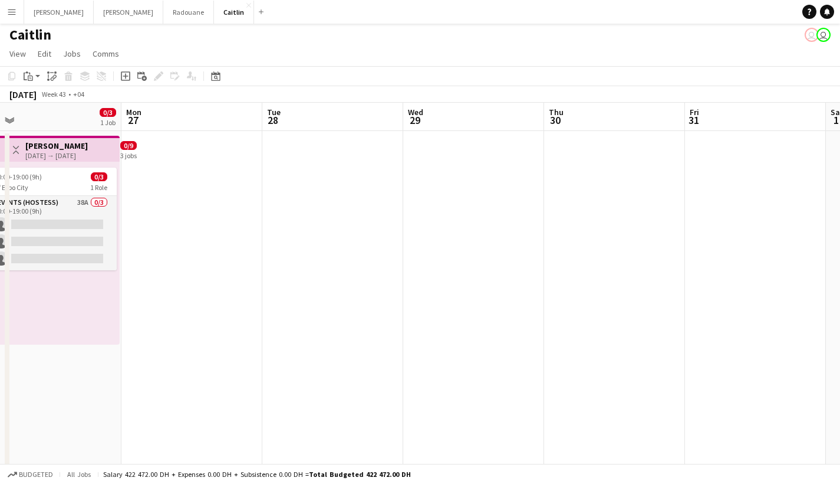
drag, startPoint x: 643, startPoint y: 186, endPoint x: 376, endPoint y: 193, distance: 267.2
click at [420, 198] on app-calendar-viewport "Thu 23 Fri 24 0/4 2 Jobs Sat 25 0/4 2 Jobs Sun 26 0/3 1 Job Mon 27 Tue 28 Wed 2…" at bounding box center [420, 333] width 840 height 460
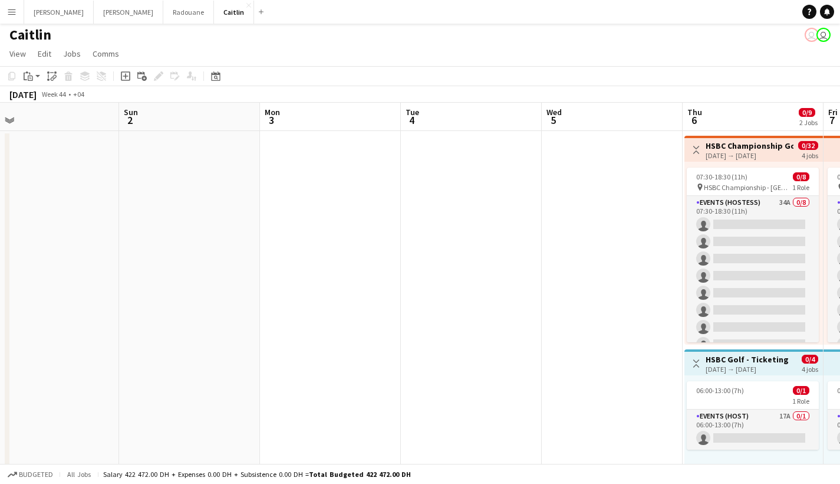
drag, startPoint x: 606, startPoint y: 198, endPoint x: 71, endPoint y: 154, distance: 536.6
click at [49, 162] on app-calendar-viewport "Wed 29 Thu 30 Fri 31 Sat 1 Sun 2 Mon 3 Tue 4 Wed 5 Thu 6 0/9 2 Jobs Fri 7 0/9 2…" at bounding box center [420, 333] width 840 height 460
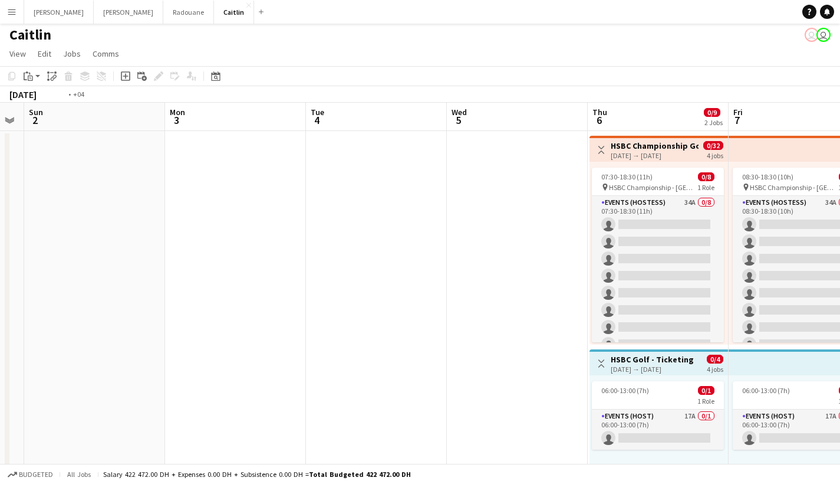
drag, startPoint x: 609, startPoint y: 162, endPoint x: 104, endPoint y: 158, distance: 504.8
click at [104, 158] on app-calendar-viewport "Thu 30 Fri 31 Sat 1 Sun 2 Mon 3 Tue 4 Wed 5 Thu 6 0/9 2 Jobs Fri 7 0/9 2 Jobs S…" at bounding box center [420, 333] width 840 height 460
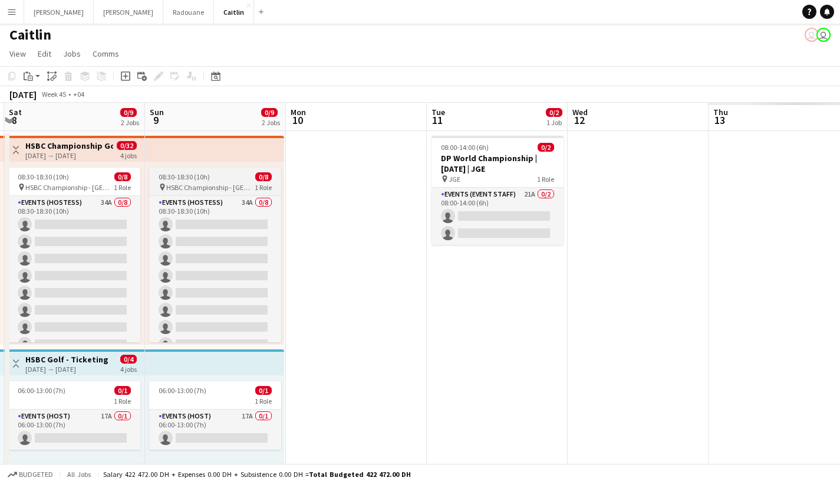
drag, startPoint x: 584, startPoint y: 205, endPoint x: 0, endPoint y: 182, distance: 584.2
click at [0, 182] on app-calendar-viewport "Wed 5 Thu 6 0/9 2 Jobs Fri 7 0/9 2 Jobs Sat 8 0/9 2 Jobs Sun 9 0/9 2 Jobs Mon 1…" at bounding box center [420, 333] width 840 height 460
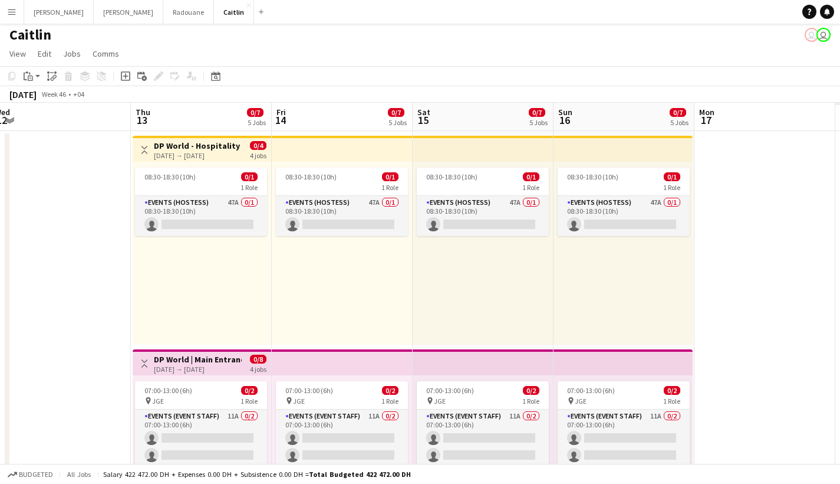
drag, startPoint x: 450, startPoint y: 179, endPoint x: 127, endPoint y: 182, distance: 323.1
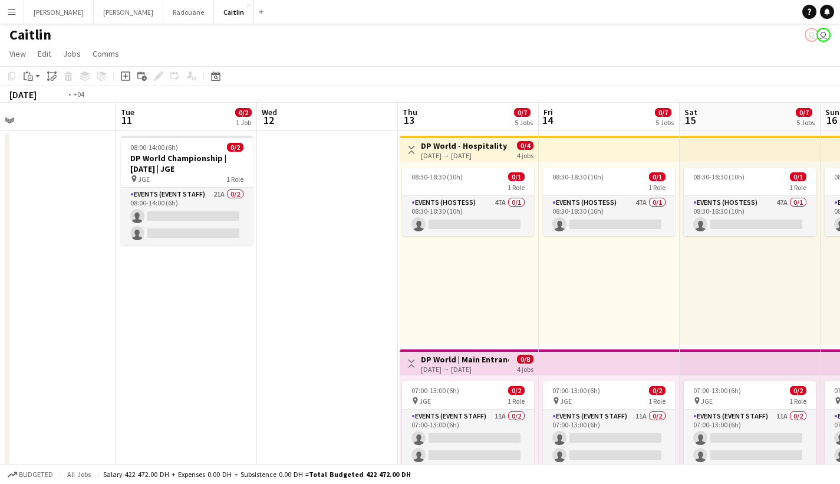
drag, startPoint x: 28, startPoint y: 146, endPoint x: 769, endPoint y: 137, distance: 740.6
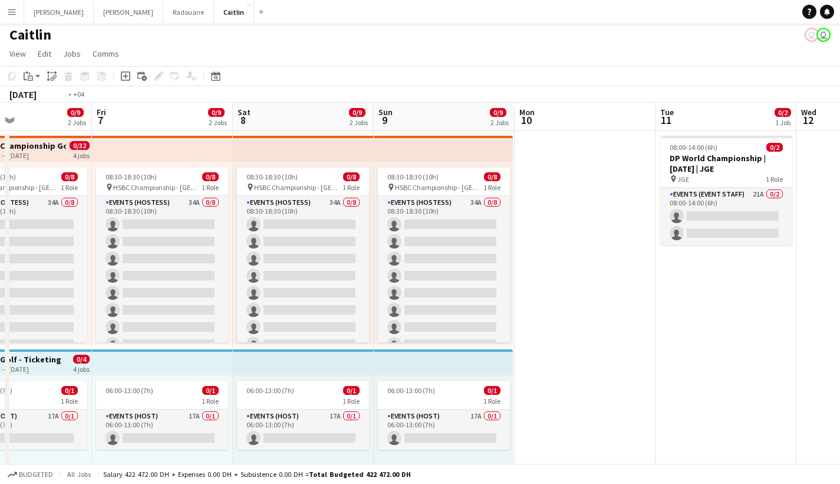
drag, startPoint x: 69, startPoint y: 157, endPoint x: 665, endPoint y: 119, distance: 597.4
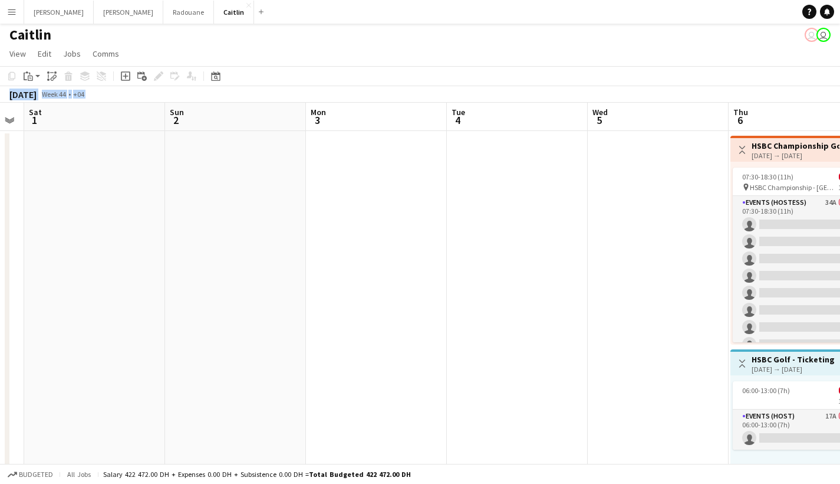
drag, startPoint x: 147, startPoint y: 162, endPoint x: 674, endPoint y: 45, distance: 539.9
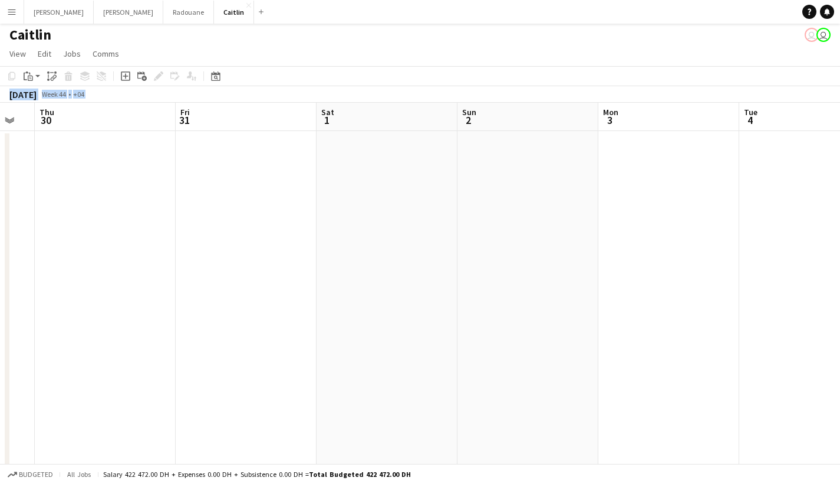
drag, startPoint x: 80, startPoint y: 176, endPoint x: 604, endPoint y: 59, distance: 537.0
drag, startPoint x: 19, startPoint y: 211, endPoint x: 660, endPoint y: 127, distance: 646.4
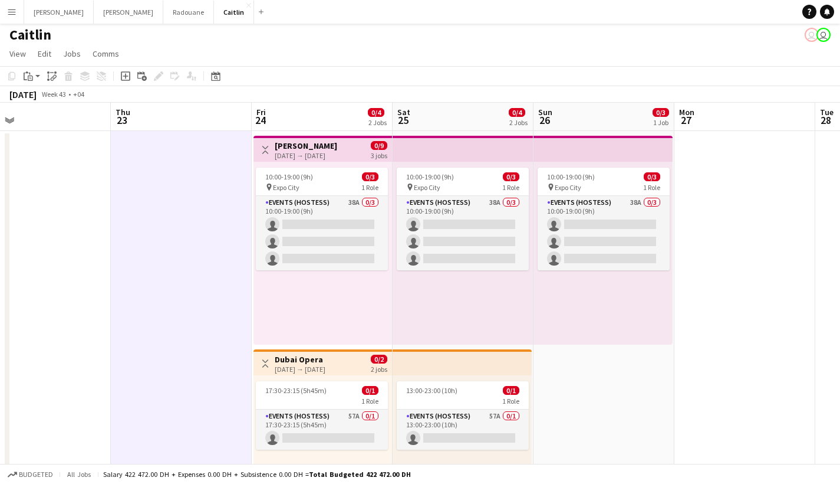
drag, startPoint x: 25, startPoint y: 188, endPoint x: 578, endPoint y: 80, distance: 562.8
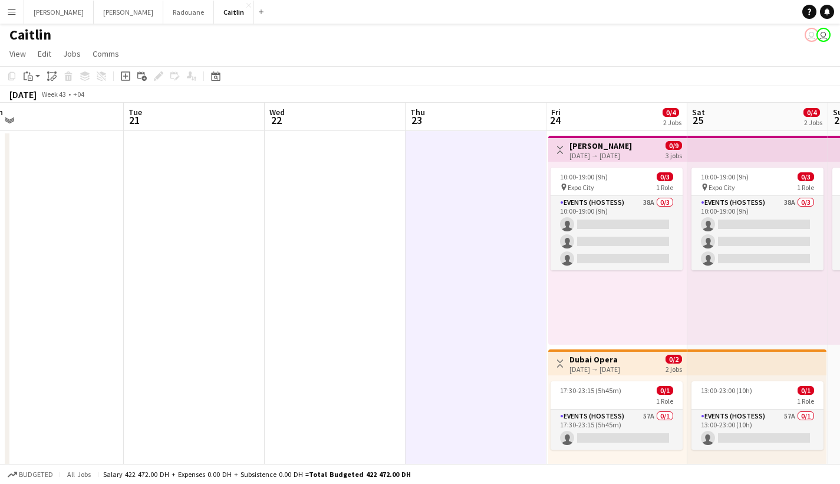
drag, startPoint x: 111, startPoint y: 206, endPoint x: 410, endPoint y: 130, distance: 308.0
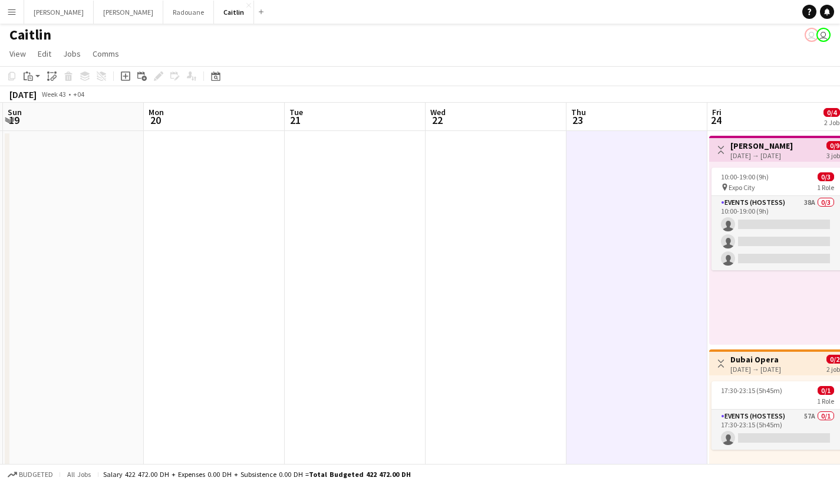
drag, startPoint x: 83, startPoint y: 205, endPoint x: 387, endPoint y: 181, distance: 305.2
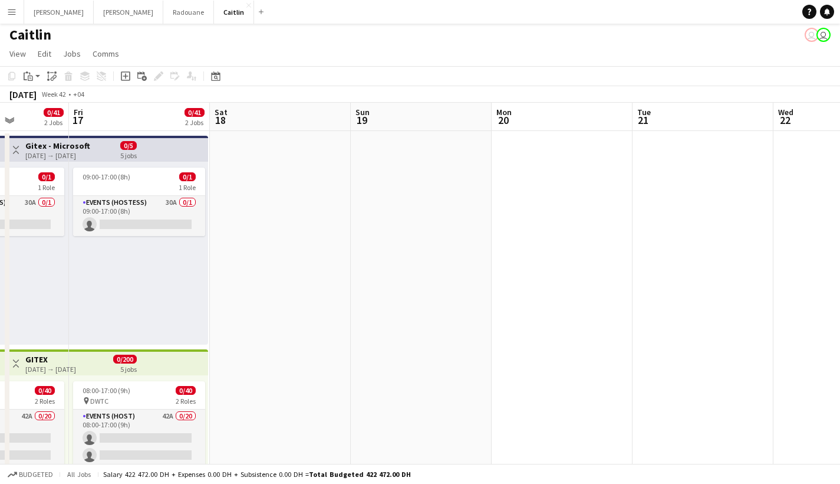
drag, startPoint x: 222, startPoint y: 226, endPoint x: 426, endPoint y: 205, distance: 204.5
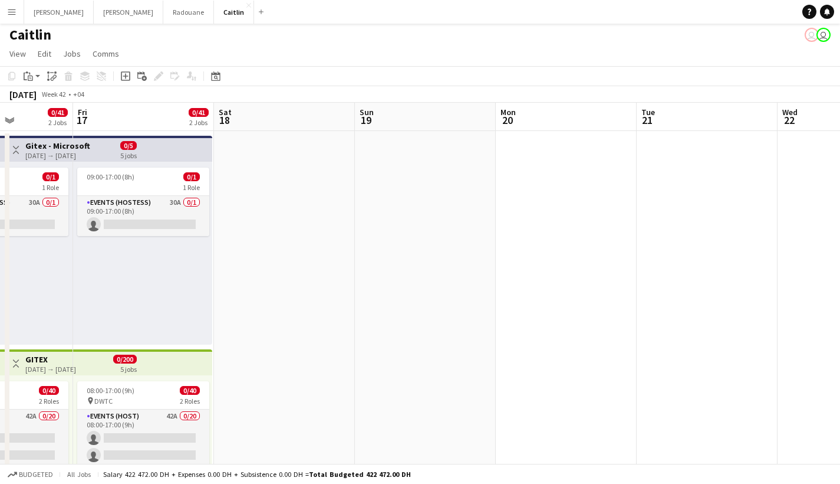
scroll to position [0, 305]
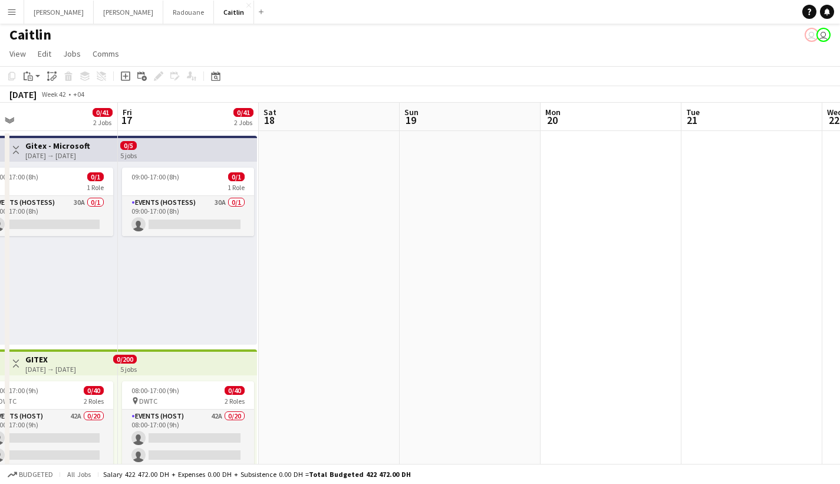
drag, startPoint x: 221, startPoint y: 262, endPoint x: 491, endPoint y: 190, distance: 279.6
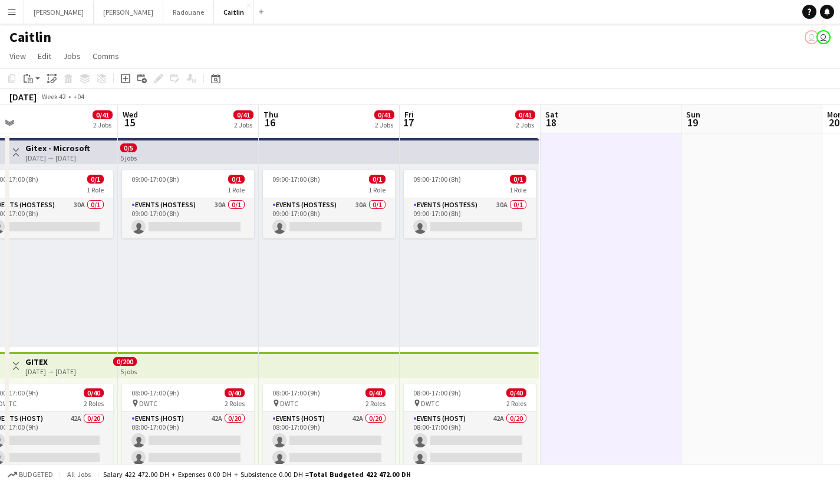
scroll to position [0, 0]
click at [383, 40] on div "Caitlin user user" at bounding box center [420, 35] width 840 height 22
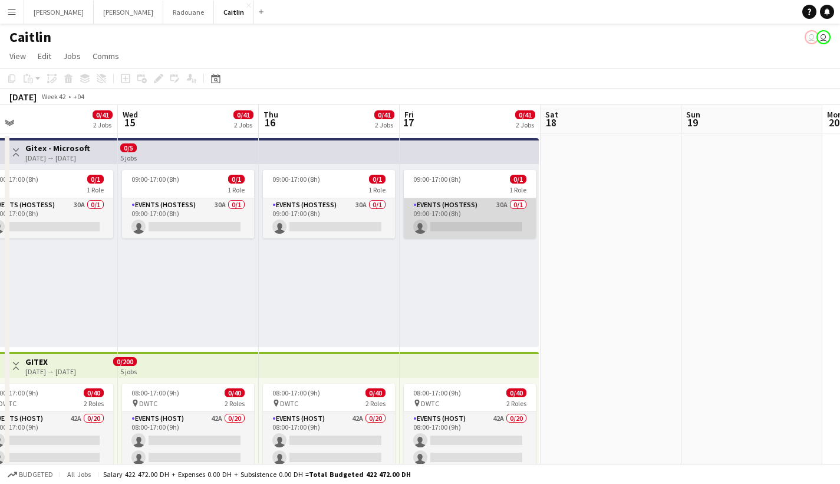
click at [438, 211] on app-card-role "Events (Hostess) 30A 0/1 09:00-17:00 (8h) single-neutral-actions" at bounding box center [470, 218] width 132 height 40
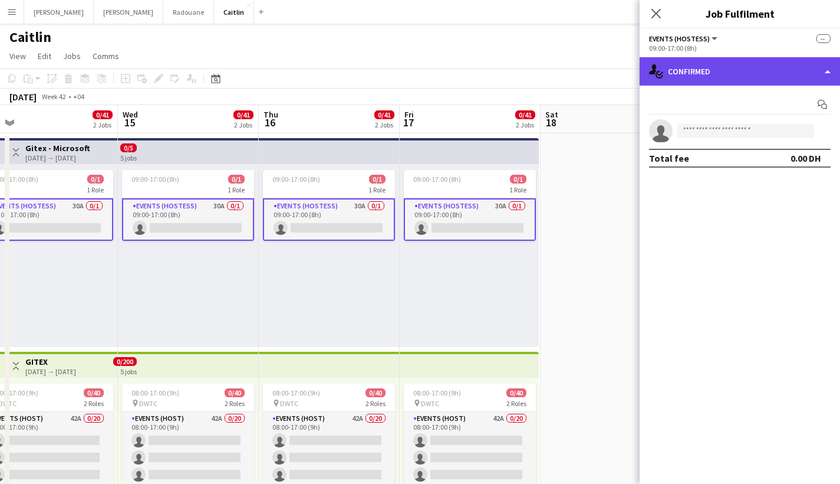
click at [752, 70] on div "single-neutral-actions-check-2 Confirmed" at bounding box center [740, 71] width 200 height 28
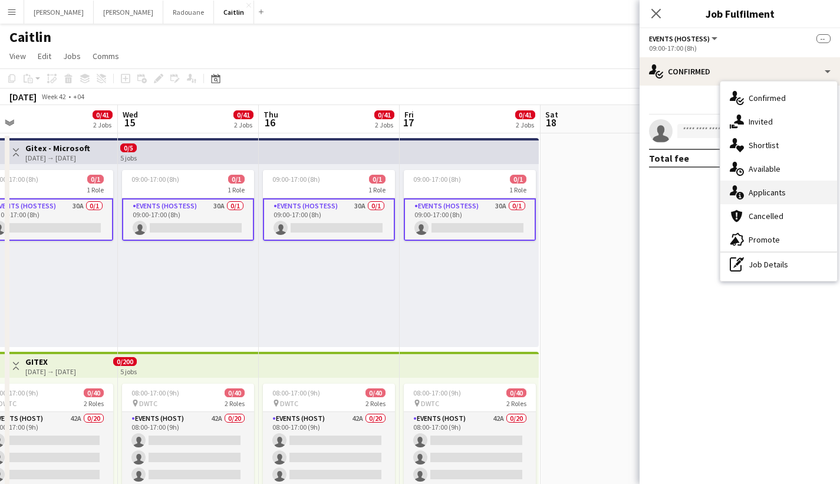
click at [757, 183] on div "single-neutral-actions-information Applicants" at bounding box center [779, 192] width 117 height 24
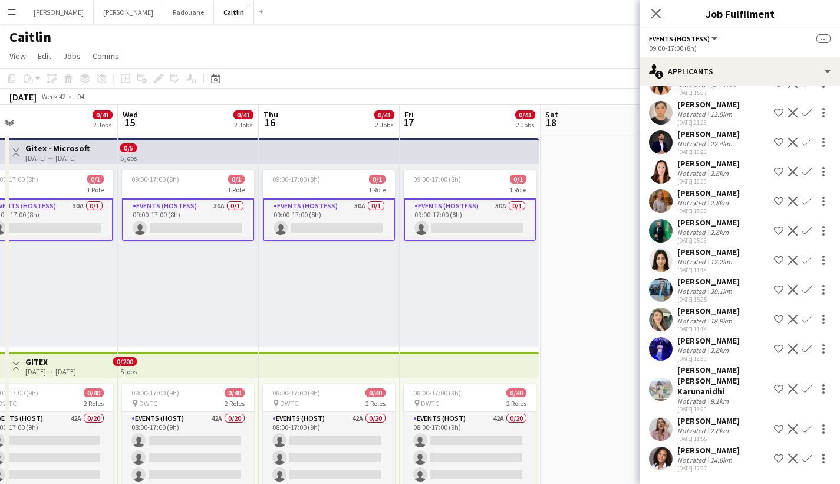
click at [709, 435] on div "[DATE] 11:55" at bounding box center [708, 439] width 63 height 8
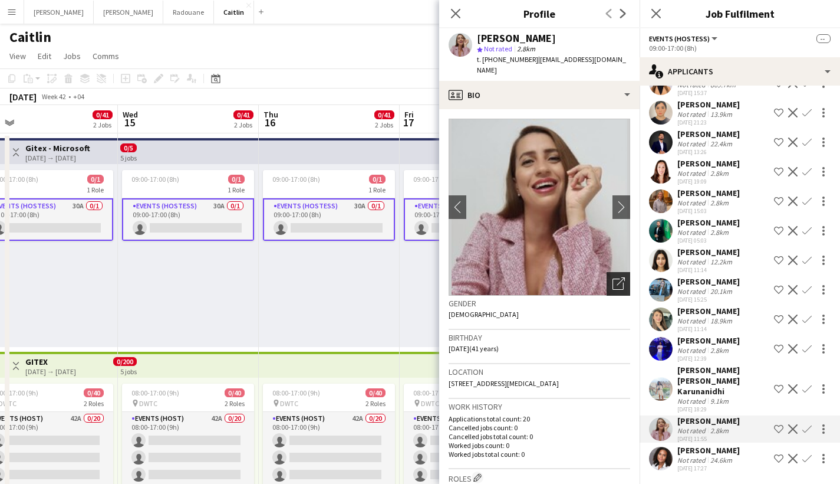
click at [613, 285] on icon "Open photos pop-in" at bounding box center [619, 283] width 12 height 12
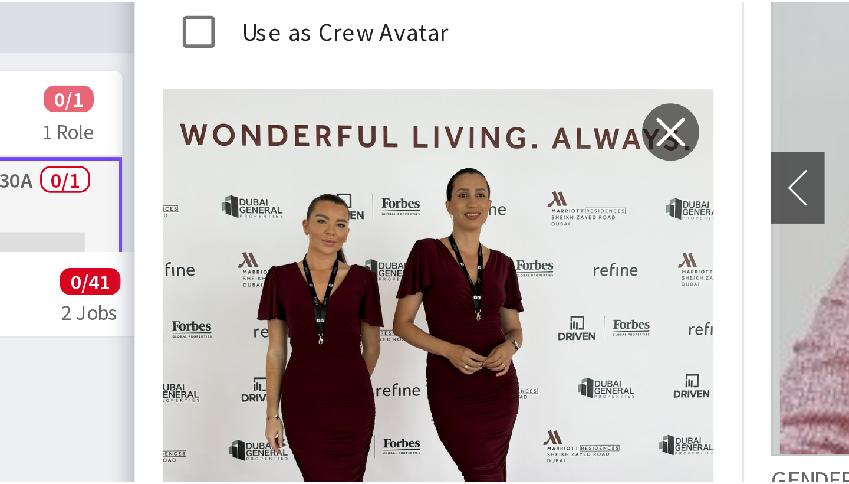
scroll to position [807, 0]
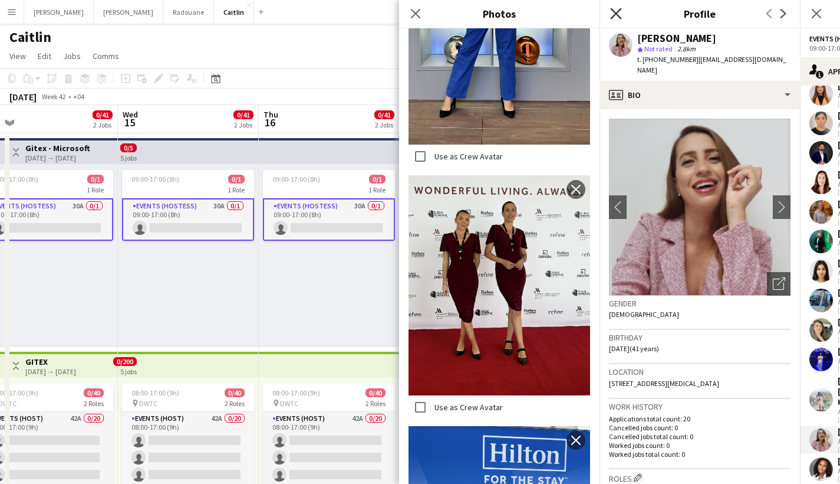
click at [614, 18] on icon "Close pop-in" at bounding box center [615, 13] width 11 height 11
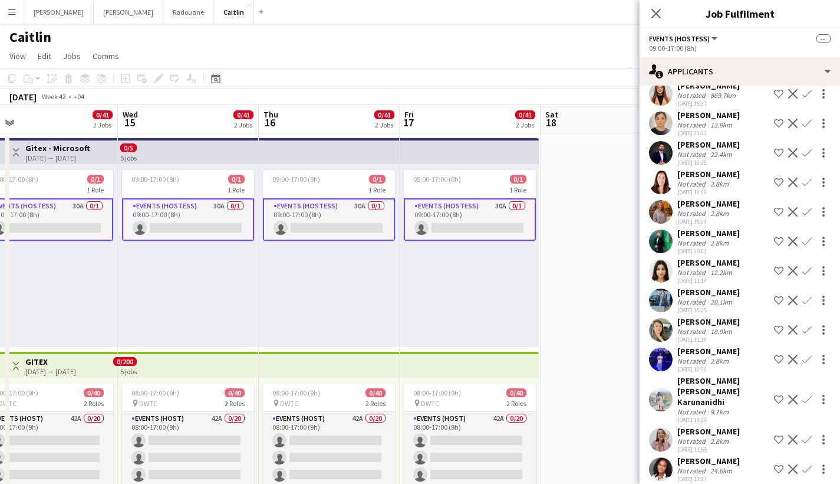
click at [22, 21] on button "Menu" at bounding box center [12, 12] width 24 height 24
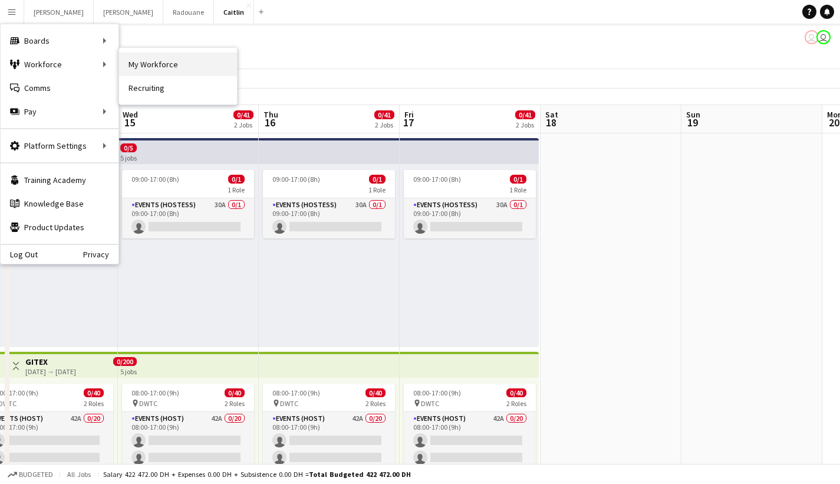
click at [156, 56] on link "My Workforce" at bounding box center [178, 64] width 118 height 24
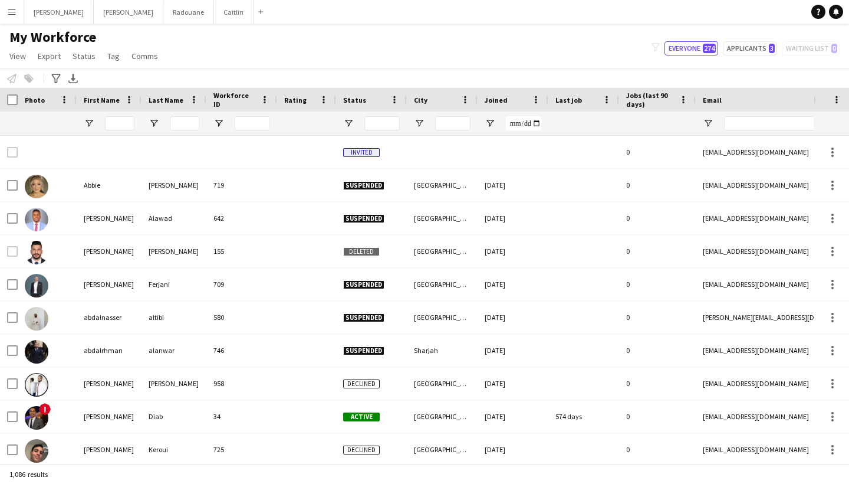
type input "********"
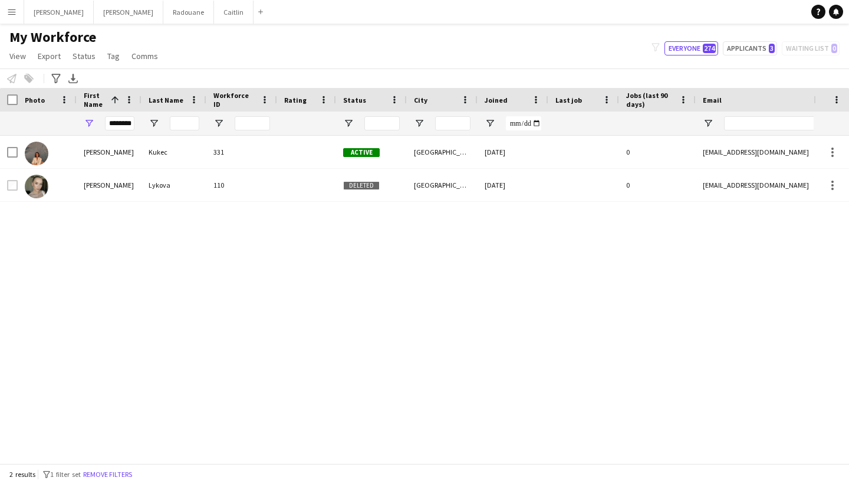
click at [2, 14] on button "Menu" at bounding box center [12, 12] width 24 height 24
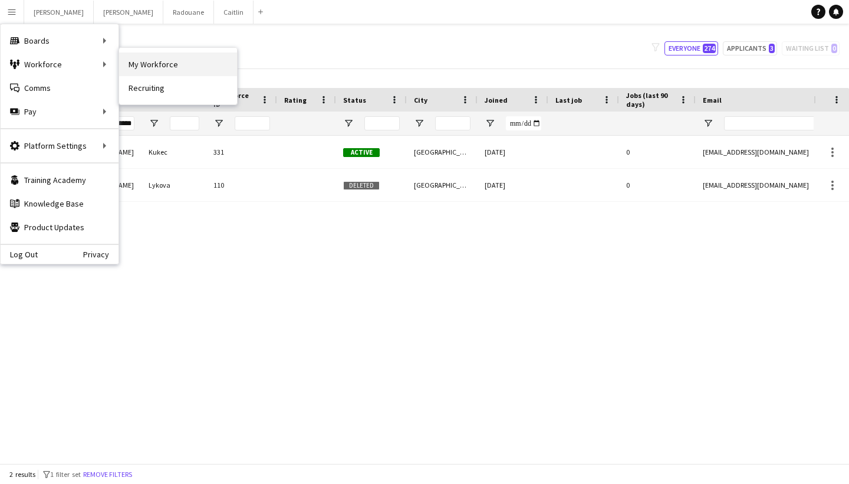
click at [127, 60] on link "My Workforce" at bounding box center [178, 64] width 118 height 24
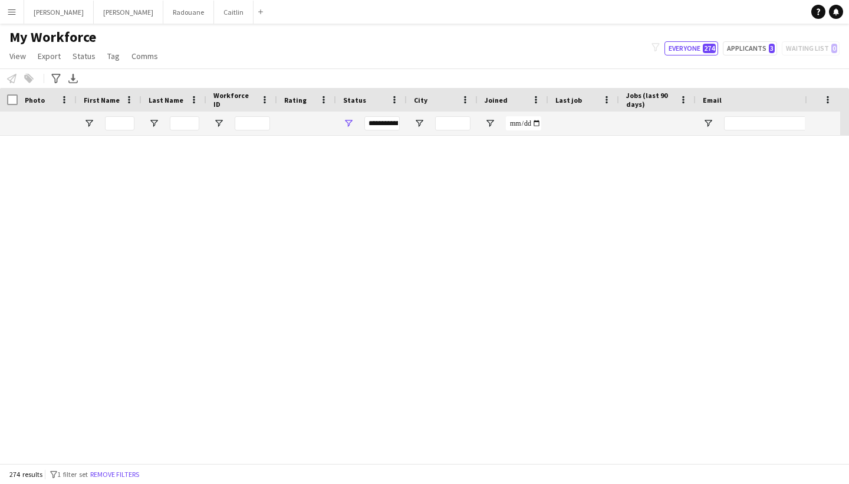
type input "********"
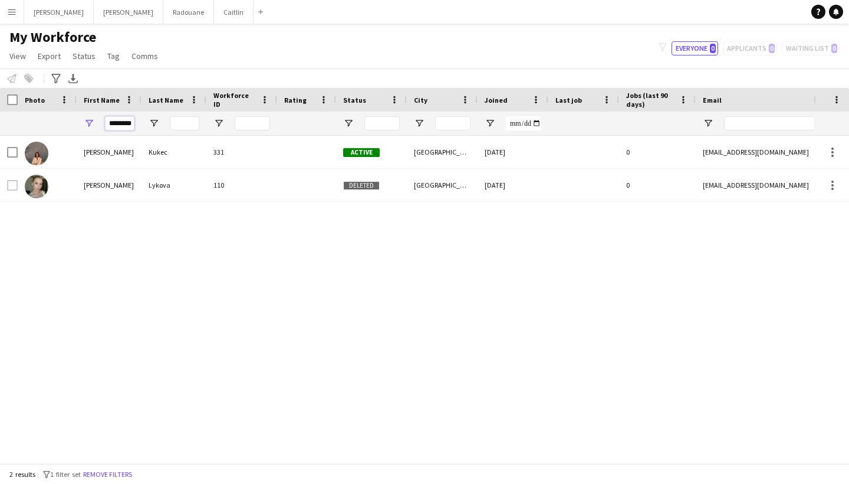
click at [122, 123] on input "********" at bounding box center [119, 123] width 29 height 14
